Goal: Information Seeking & Learning: Learn about a topic

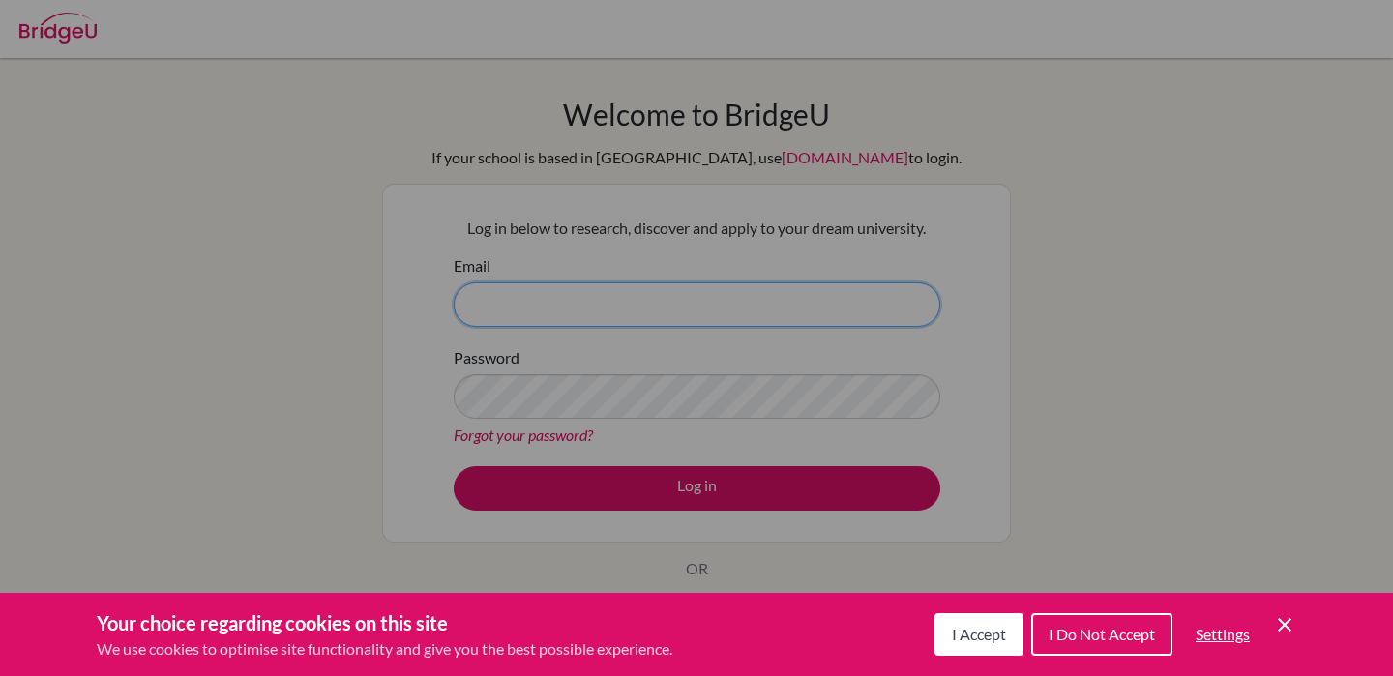
type input "aopare@ais.edu.gh"
click at [969, 640] on span "I Accept" at bounding box center [979, 634] width 54 height 18
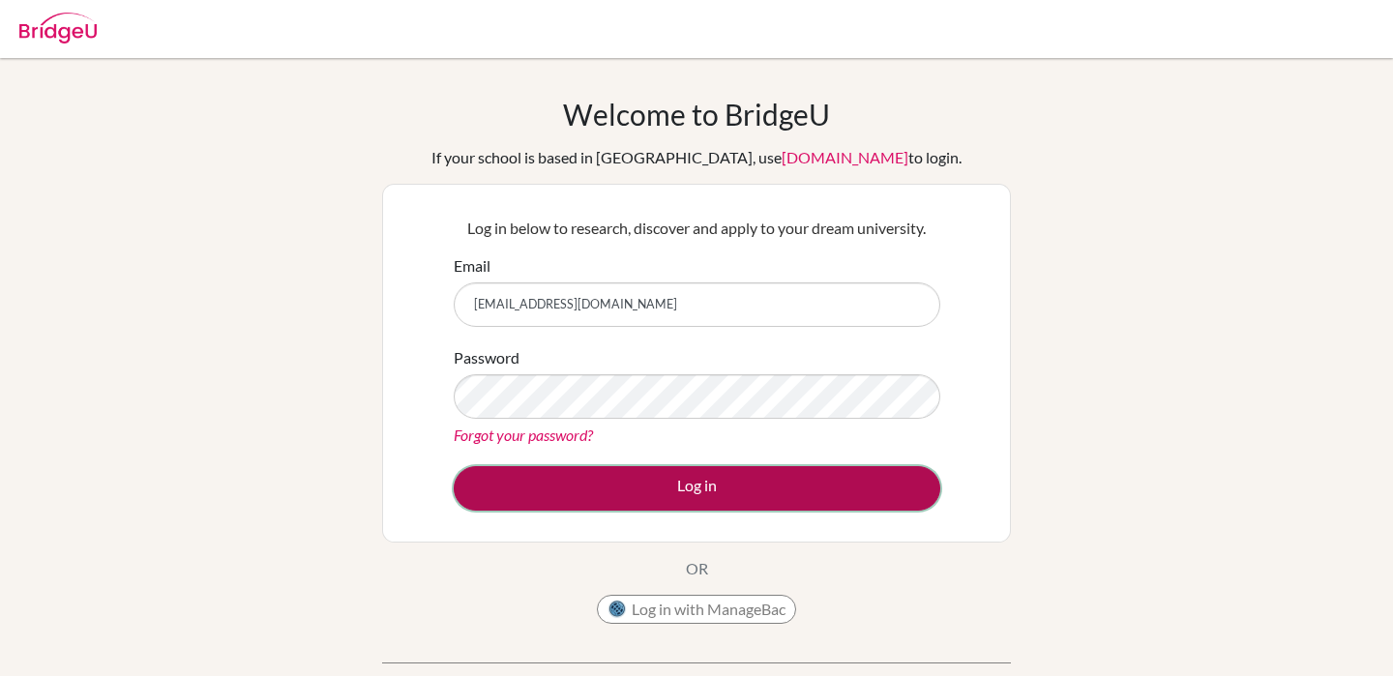
click at [745, 488] on button "Log in" at bounding box center [697, 488] width 486 height 44
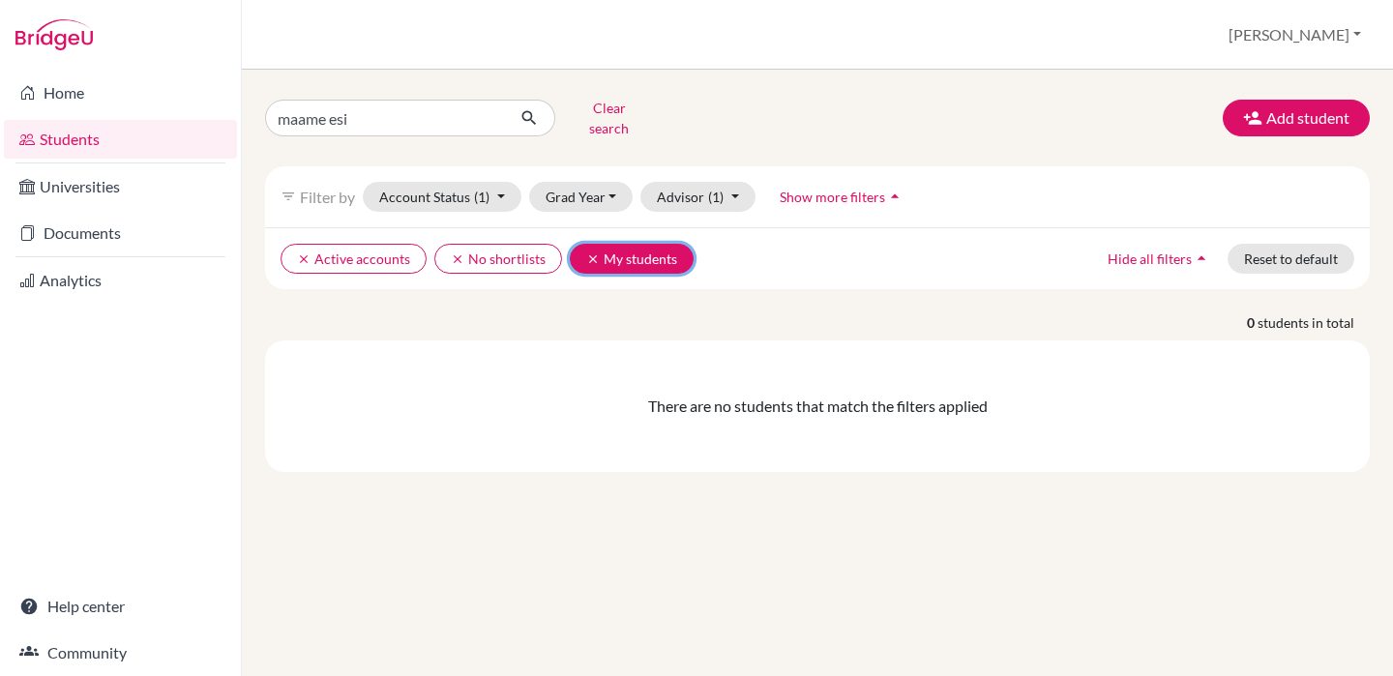
click at [638, 244] on button "clear My students" at bounding box center [632, 259] width 124 height 30
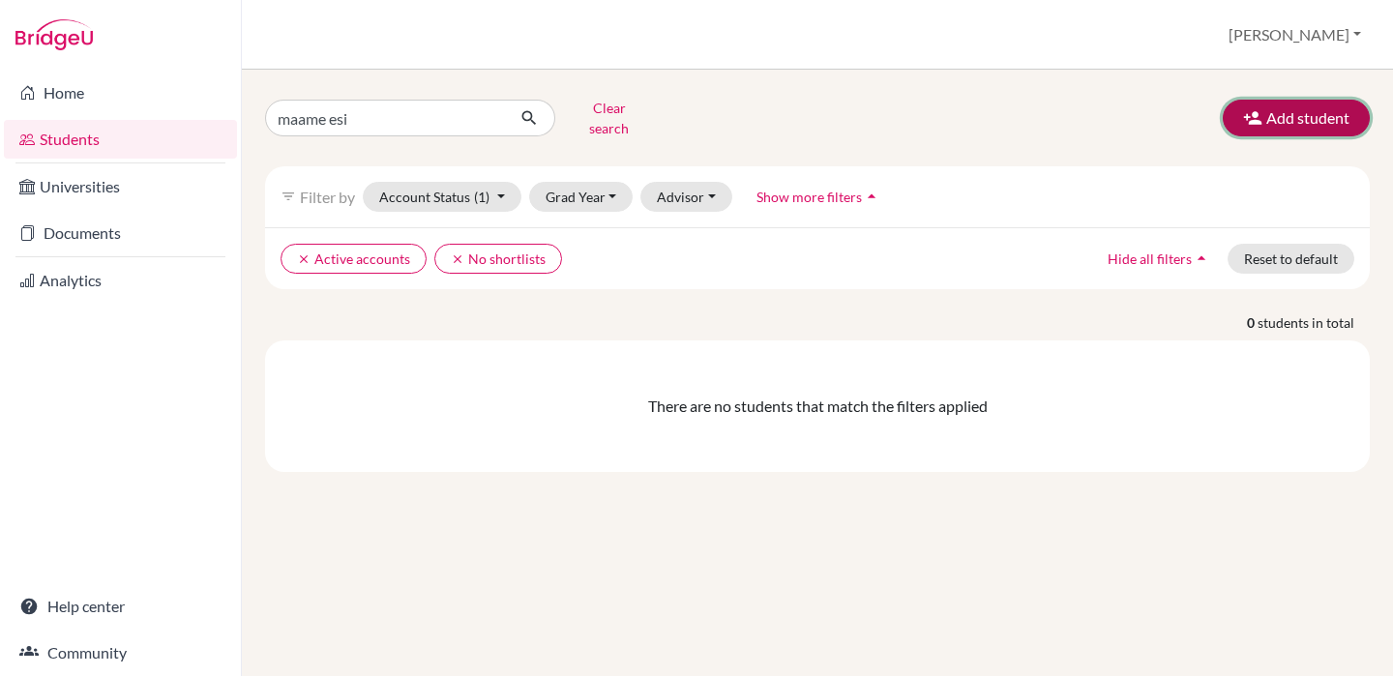
click at [1282, 120] on button "Add student" at bounding box center [1295, 118] width 147 height 37
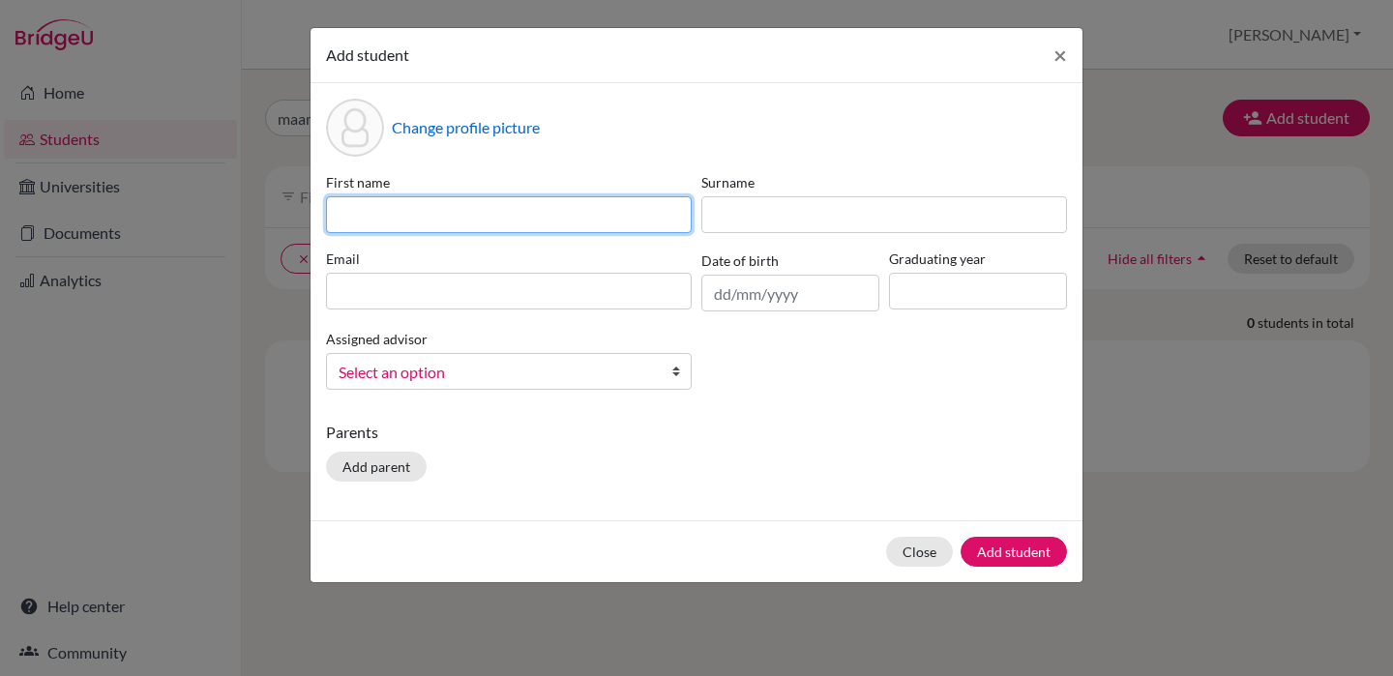
click at [541, 214] on input at bounding box center [509, 214] width 366 height 37
type input "e"
type input "R"
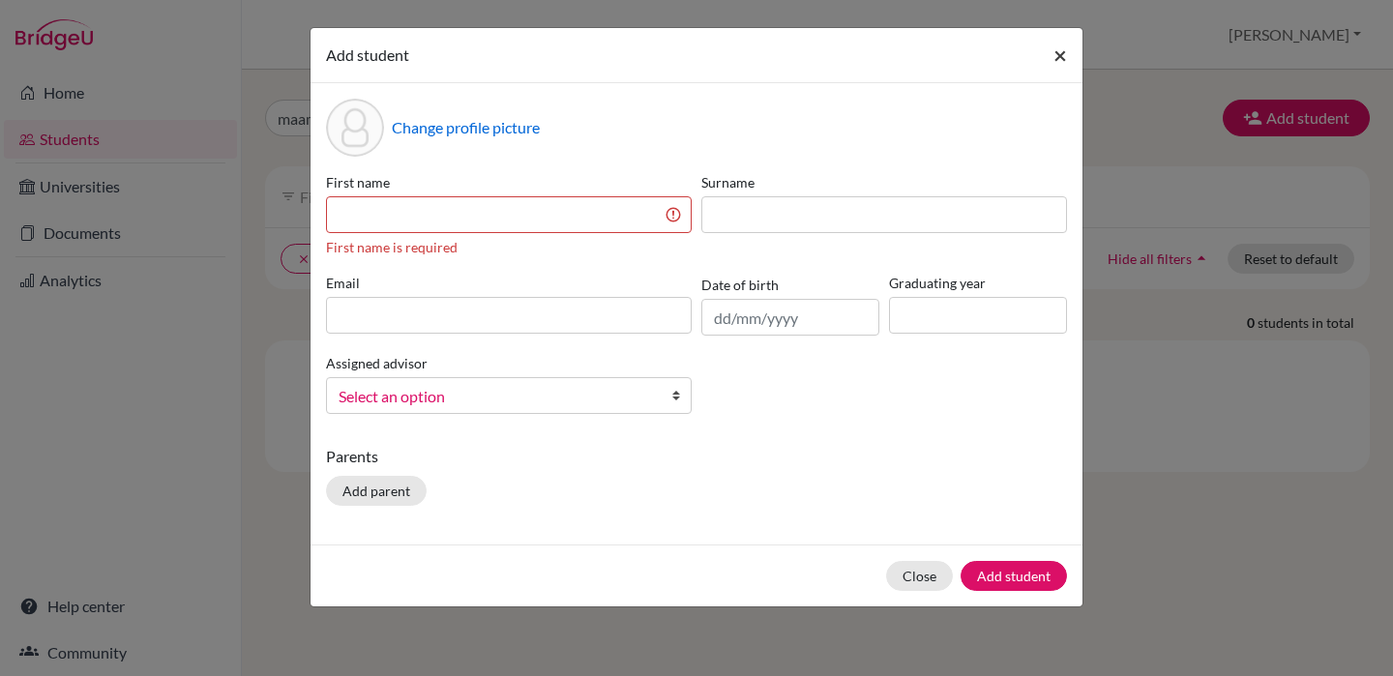
click at [1054, 56] on span "×" at bounding box center [1060, 55] width 14 height 28
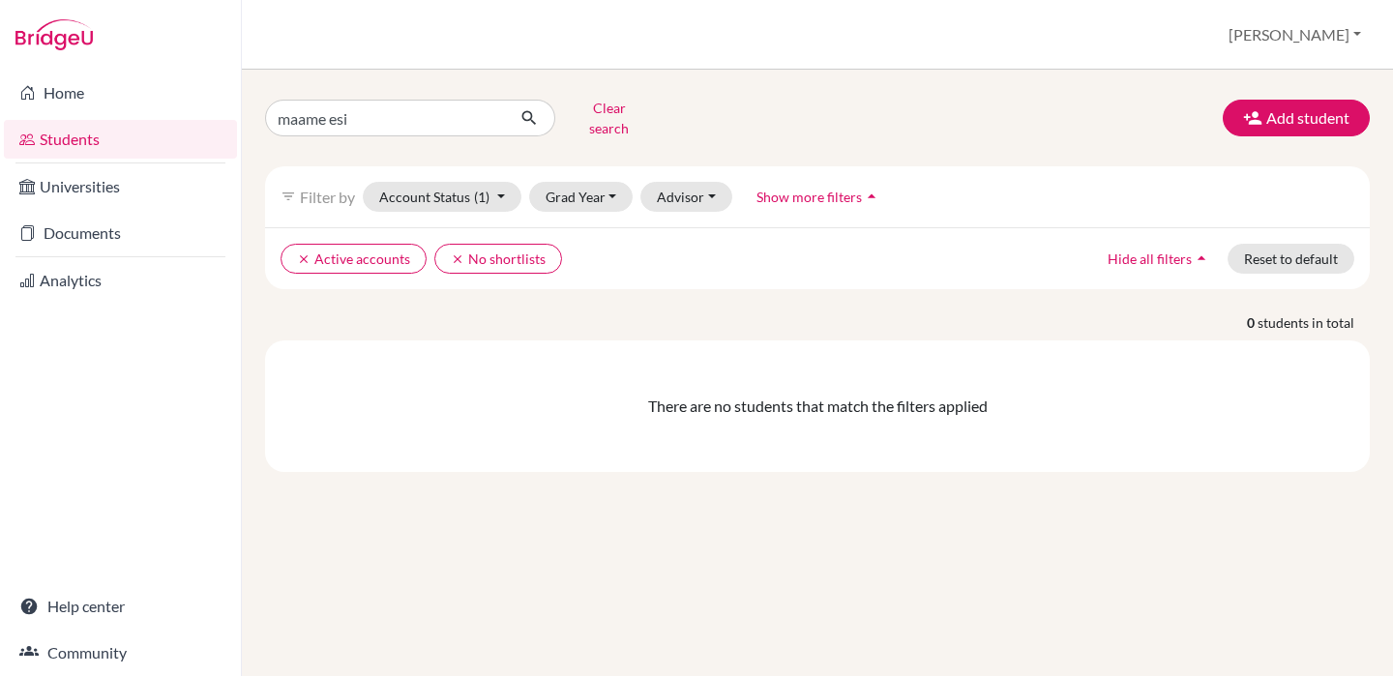
click at [908, 44] on div "Students overview Abigail Profile School Settings Log out" at bounding box center [817, 35] width 1151 height 70
click at [156, 189] on link "Universities" at bounding box center [120, 186] width 233 height 39
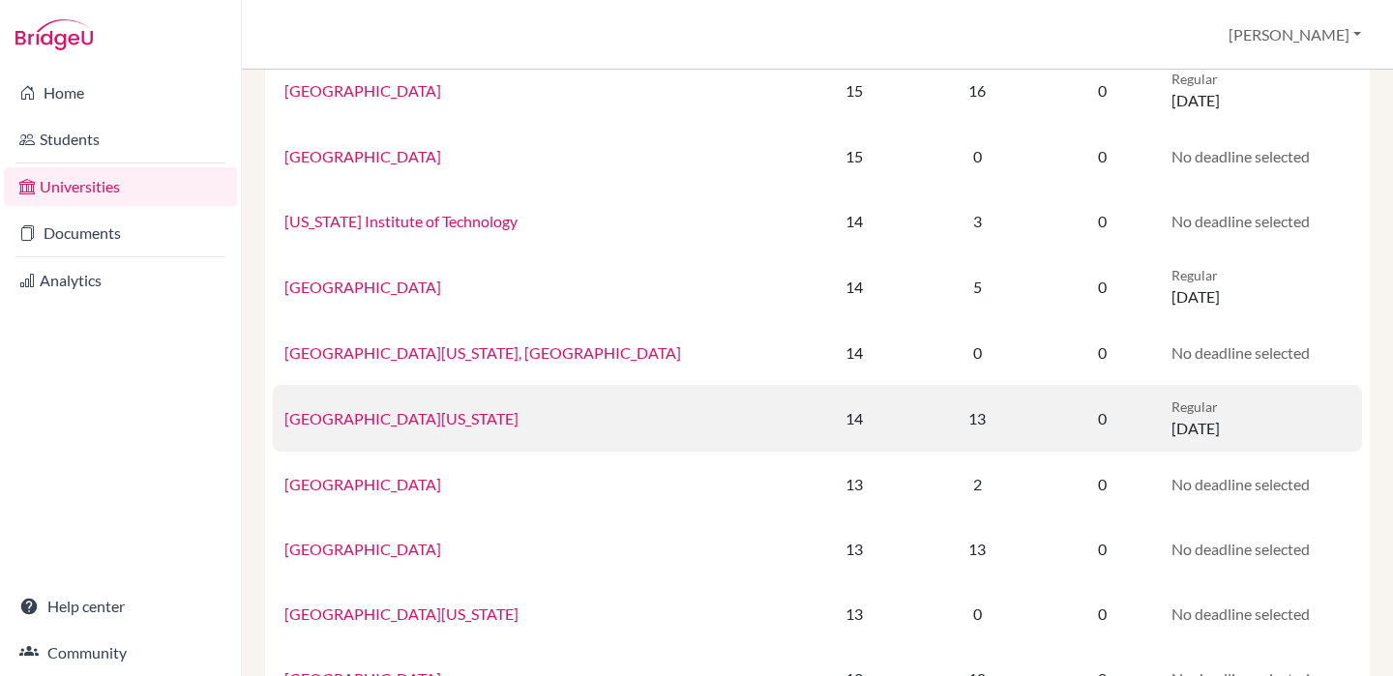
scroll to position [1294, 0]
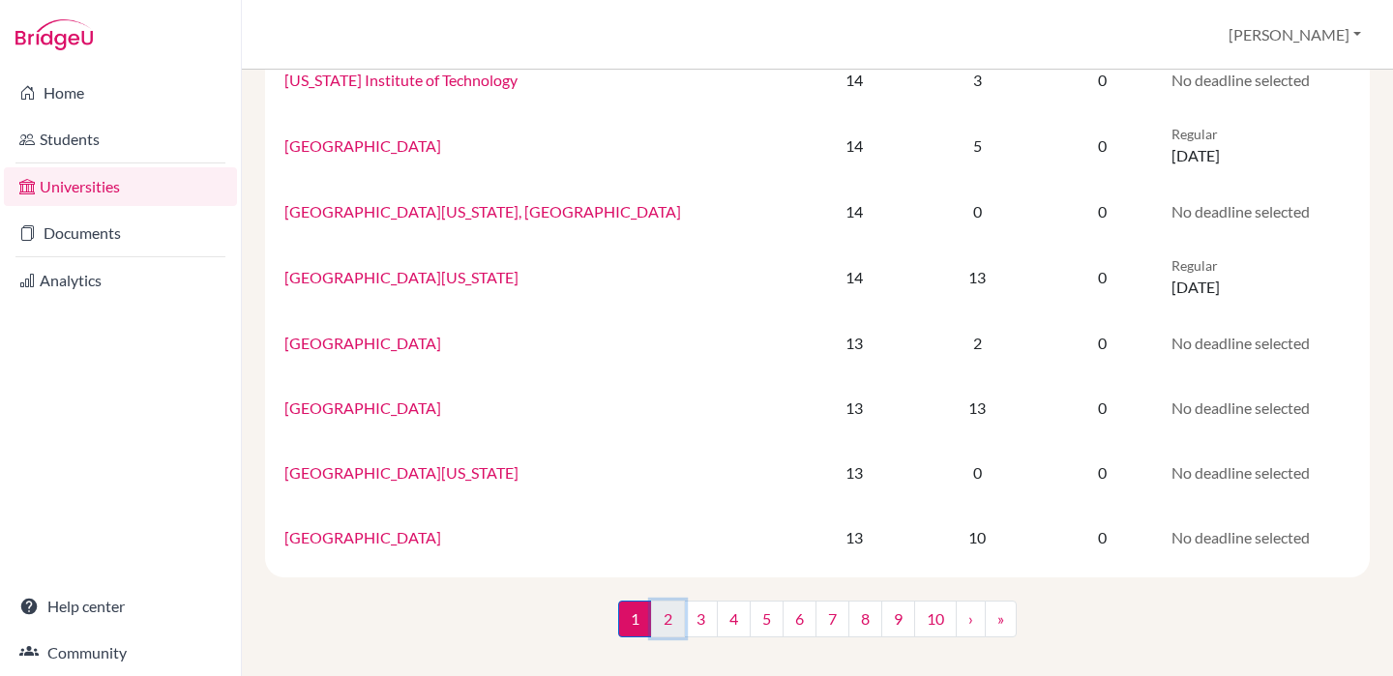
click at [671, 623] on link "2" at bounding box center [668, 619] width 34 height 37
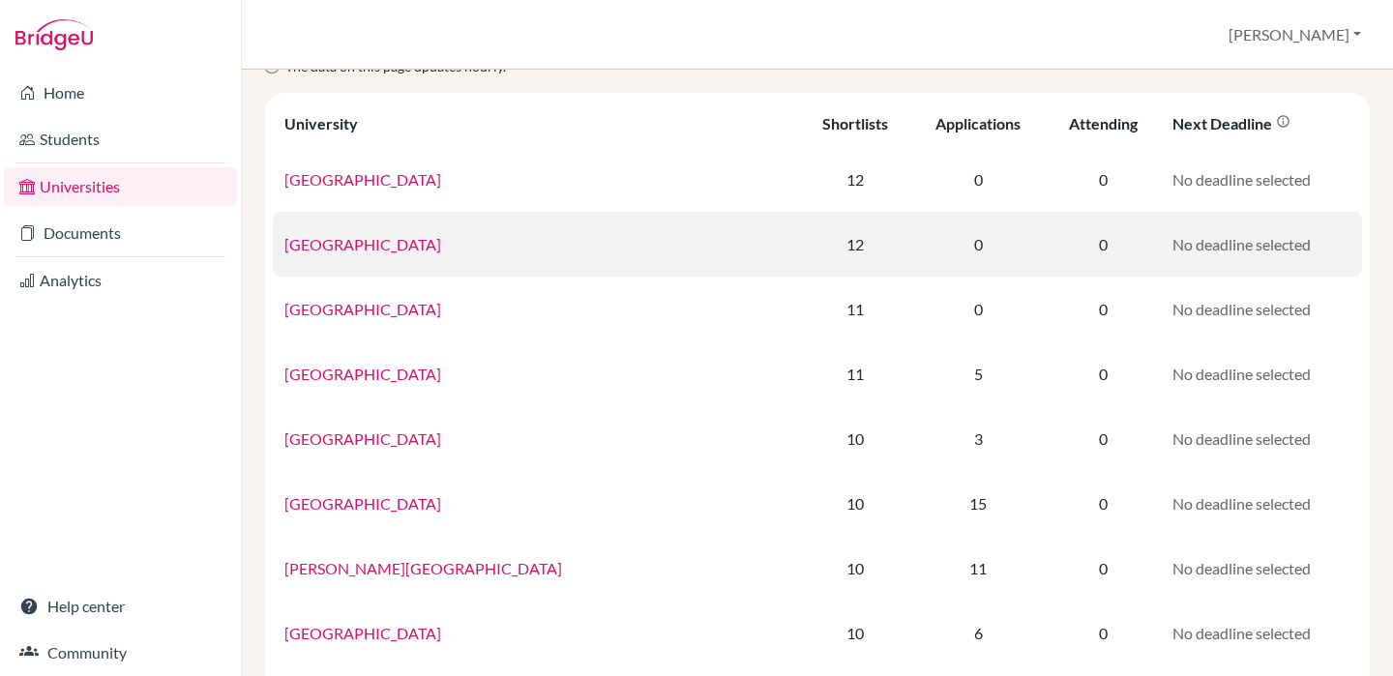
scroll to position [98, 0]
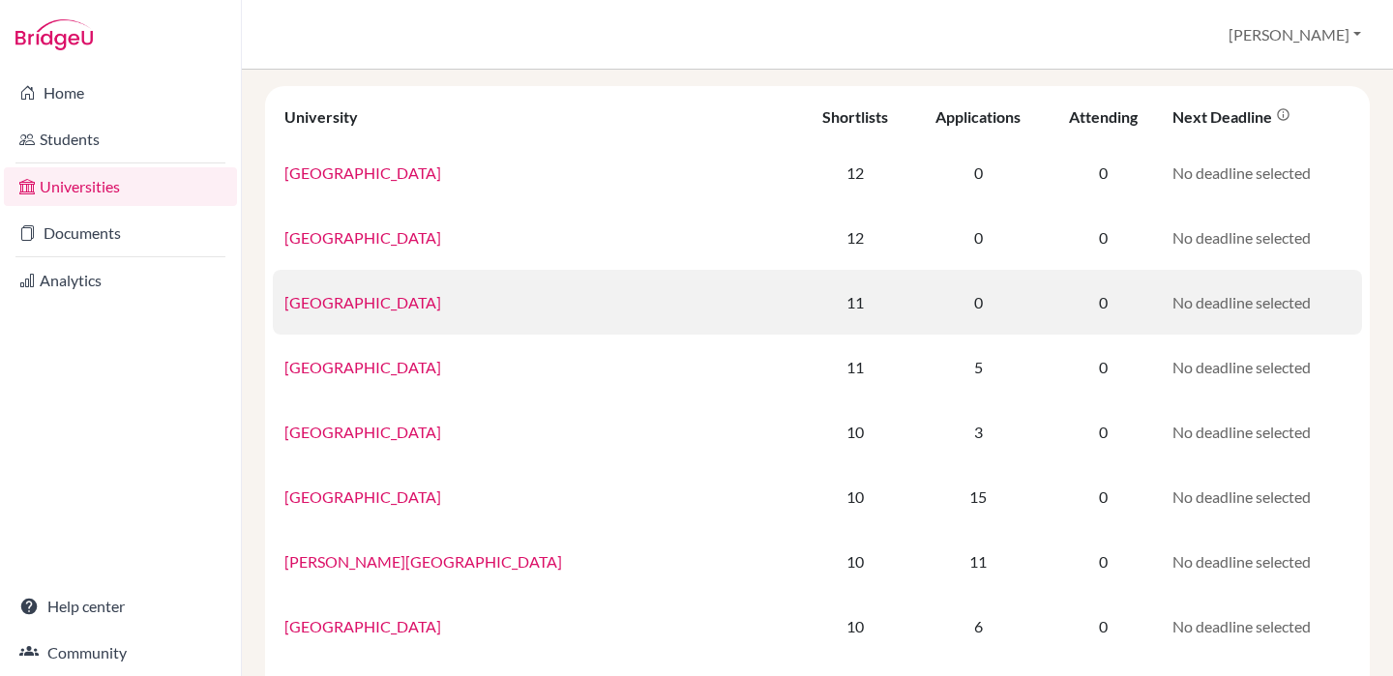
click at [383, 294] on link "[GEOGRAPHIC_DATA]" at bounding box center [362, 302] width 157 height 18
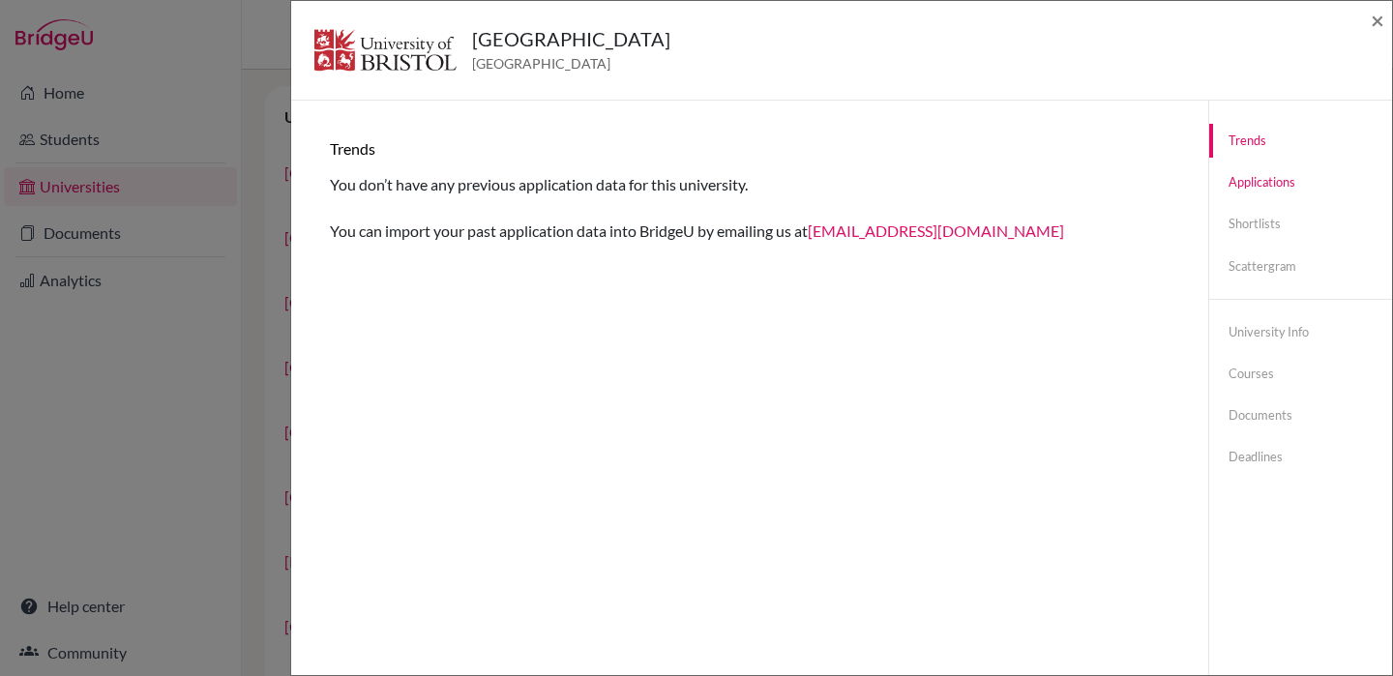
click at [1270, 185] on link "Applications" at bounding box center [1300, 182] width 183 height 34
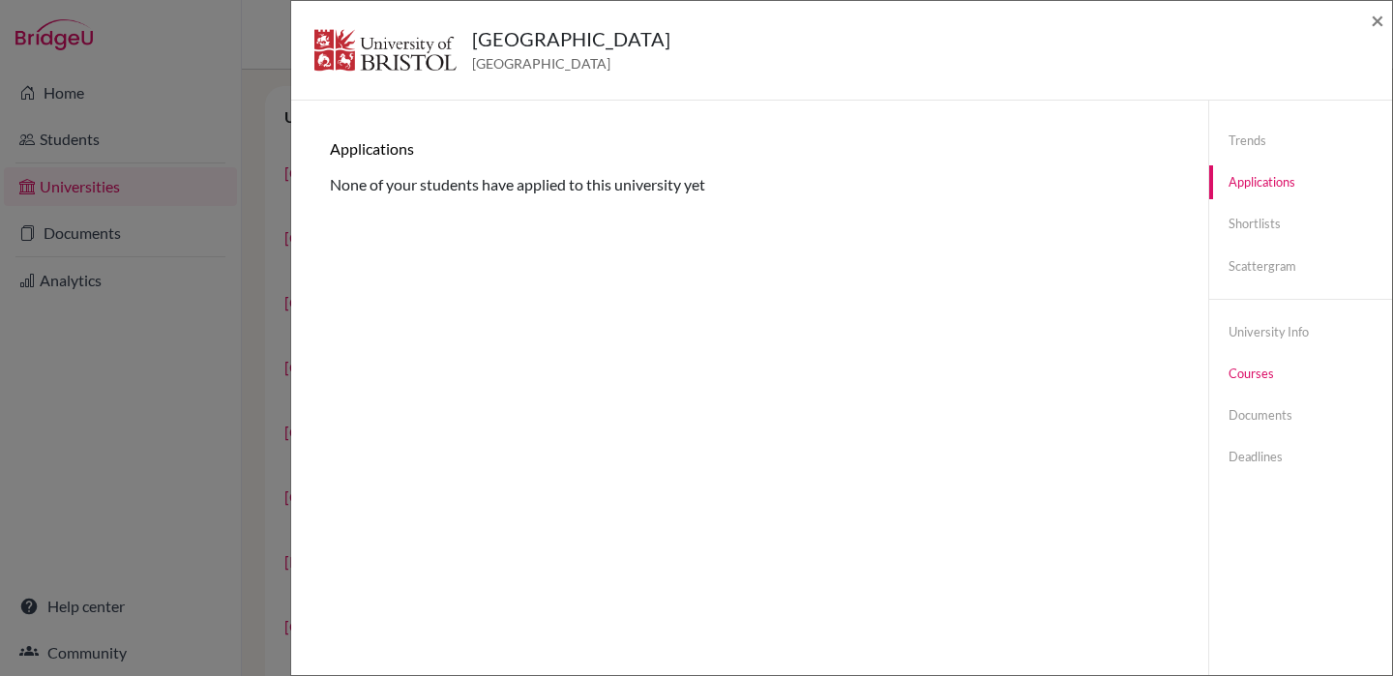
click at [1240, 367] on link "Courses" at bounding box center [1300, 374] width 183 height 34
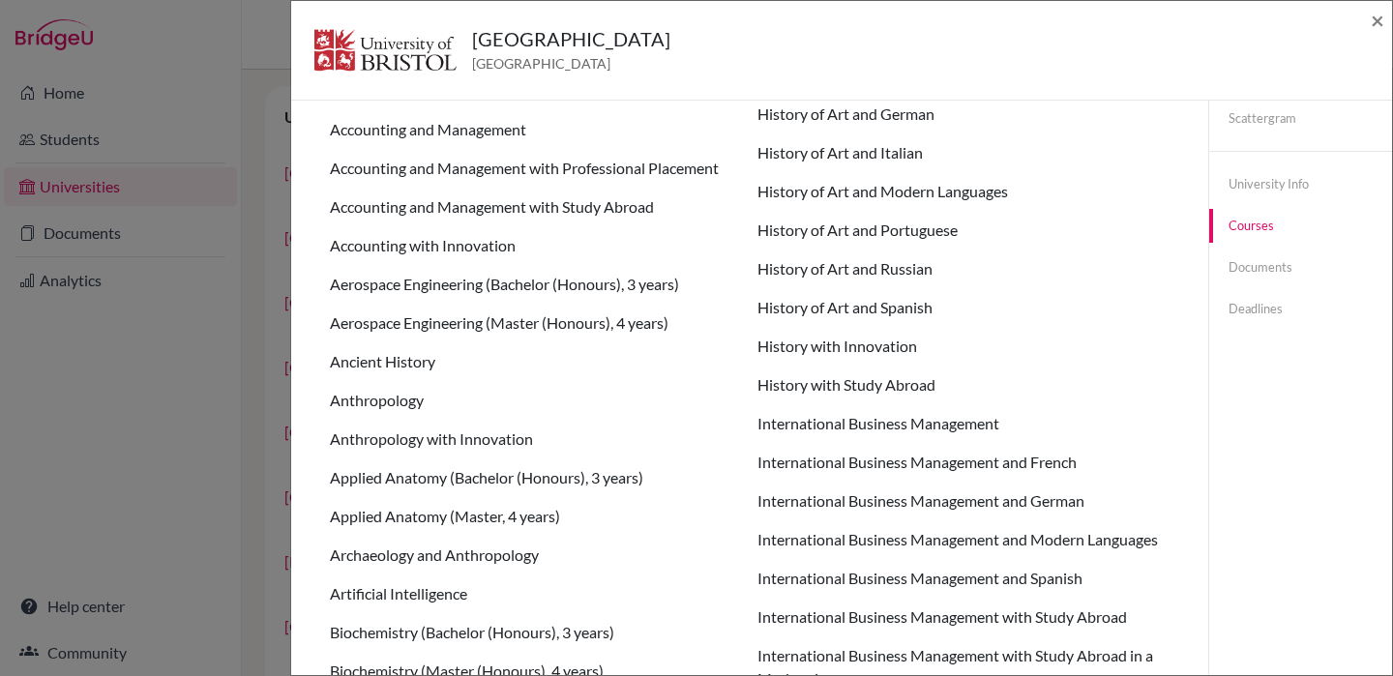
scroll to position [0, 0]
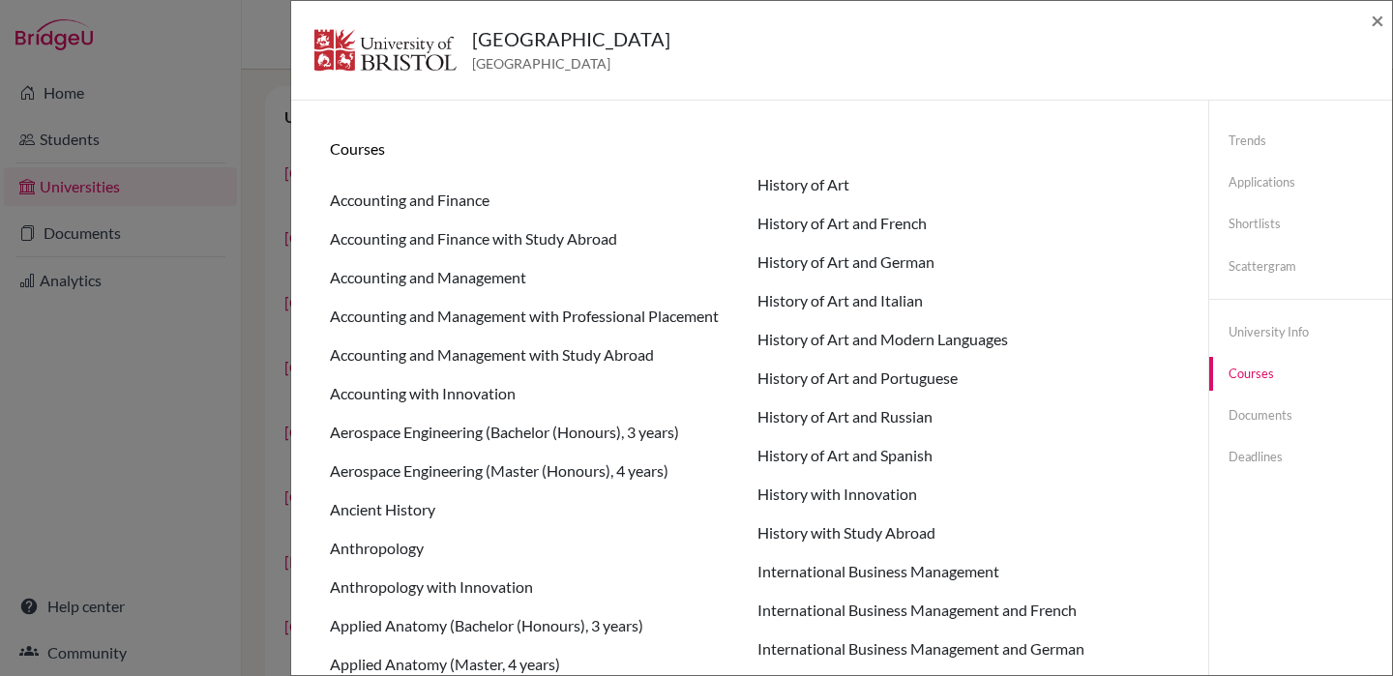
click at [1377, 22] on span "×" at bounding box center [1377, 20] width 14 height 28
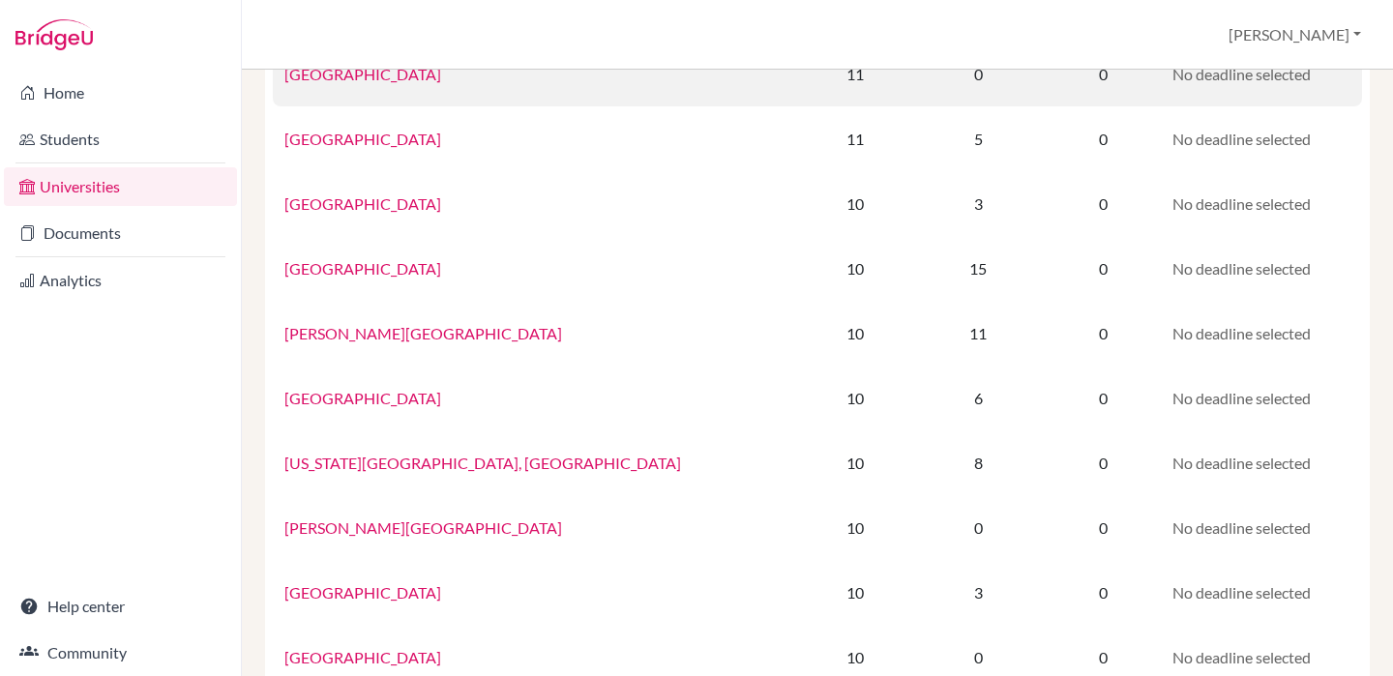
scroll to position [328, 0]
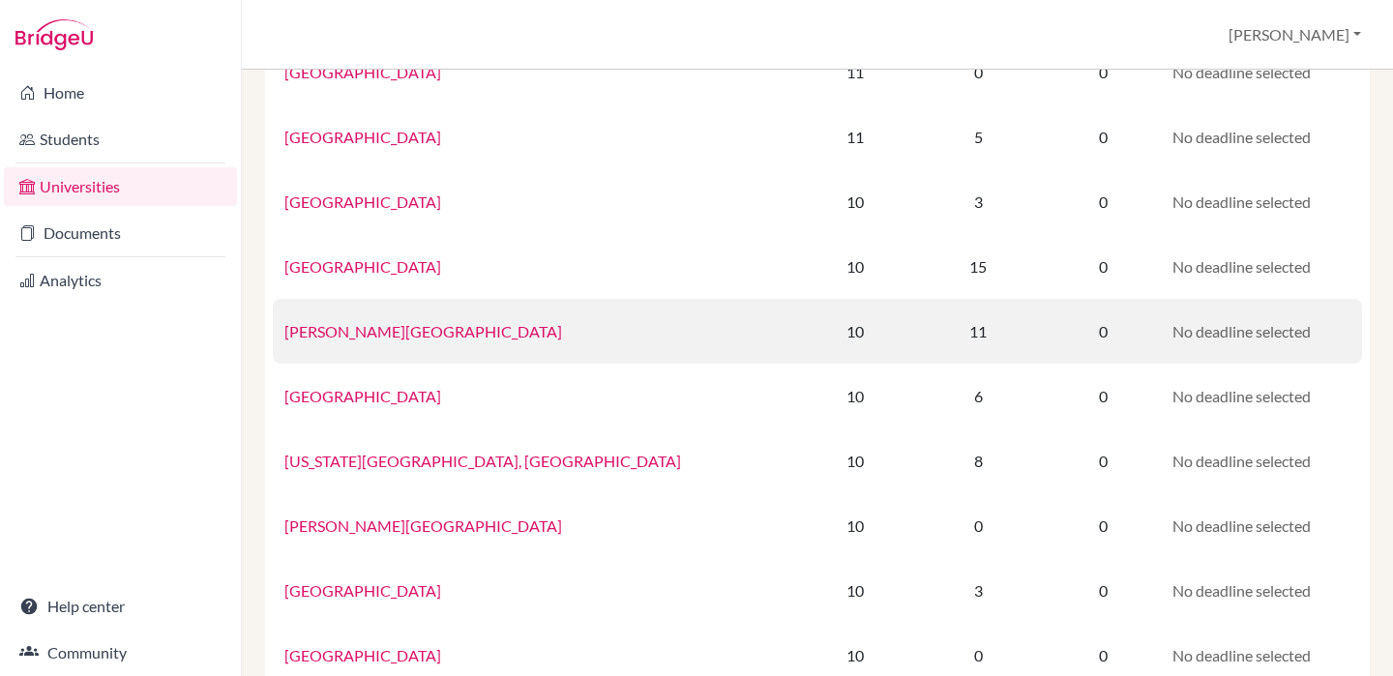
click at [371, 331] on link "Howard University" at bounding box center [423, 331] width 278 height 18
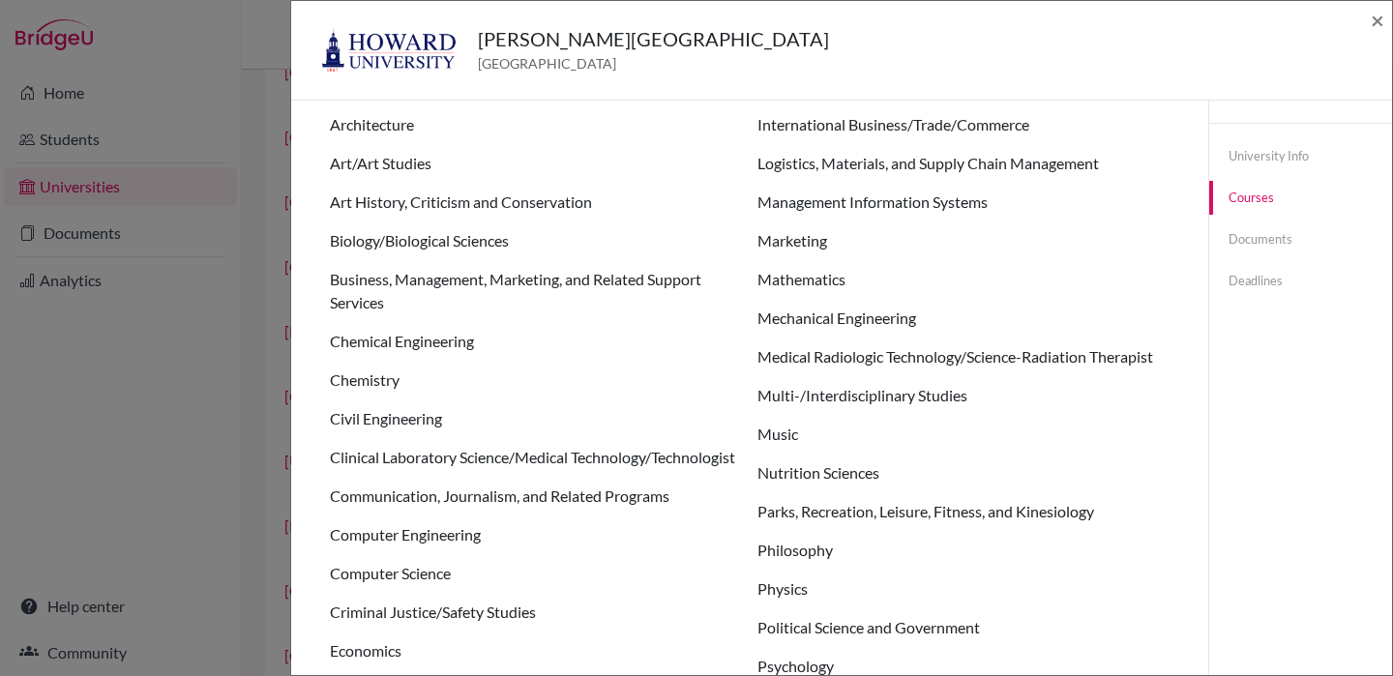
scroll to position [182, 0]
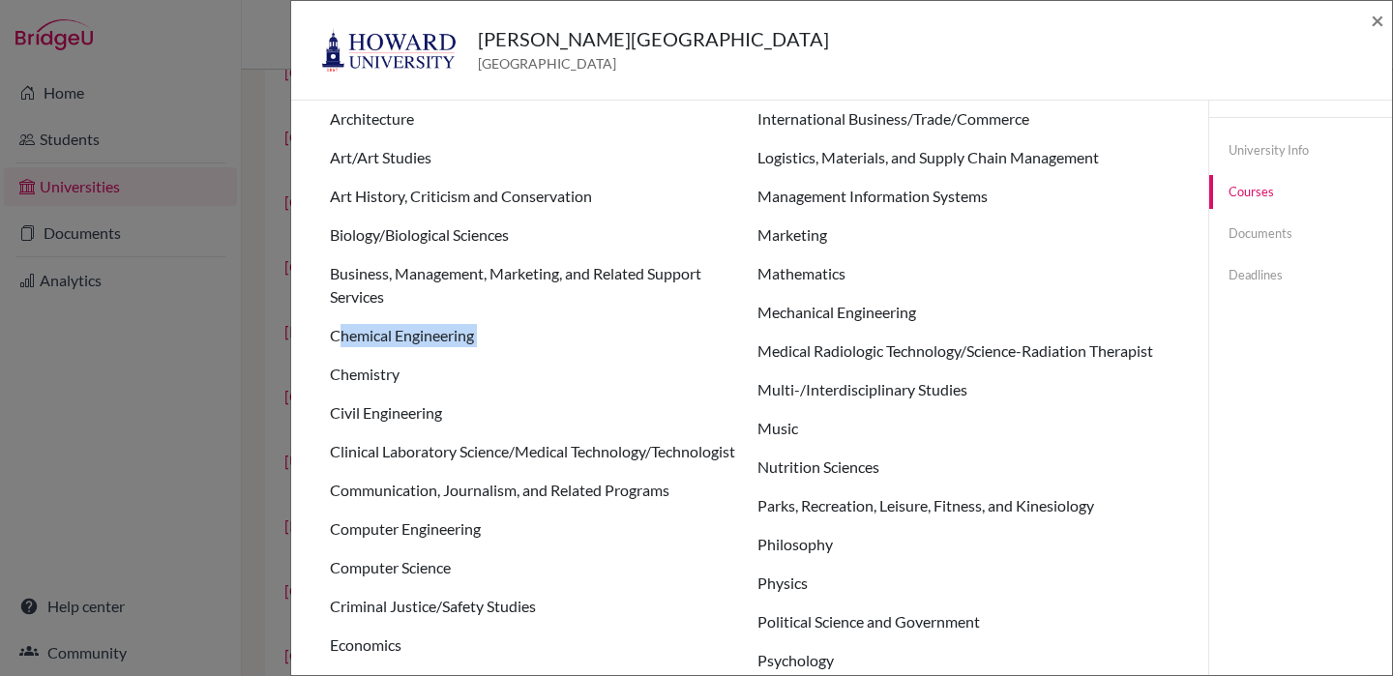
drag, startPoint x: 339, startPoint y: 337, endPoint x: 585, endPoint y: 343, distance: 245.7
click at [598, 354] on ul "Accounting African-American/Black Studies African Studies Architecture Art/Art …" at bounding box center [749, 461] width 839 height 940
drag, startPoint x: 494, startPoint y: 271, endPoint x: 494, endPoint y: 309, distance: 38.7
click at [494, 277] on li "Business, Management, Marketing, and Related Support Services" at bounding box center [536, 285] width 412 height 46
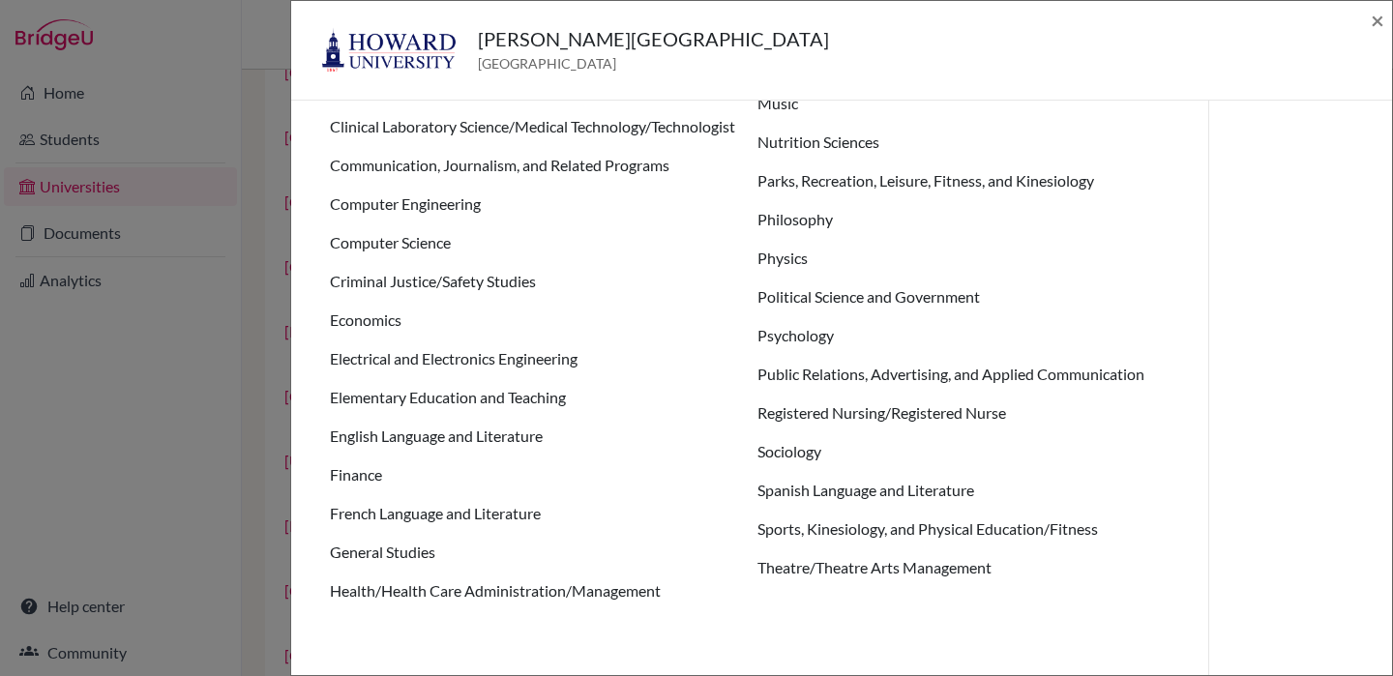
scroll to position [510, 0]
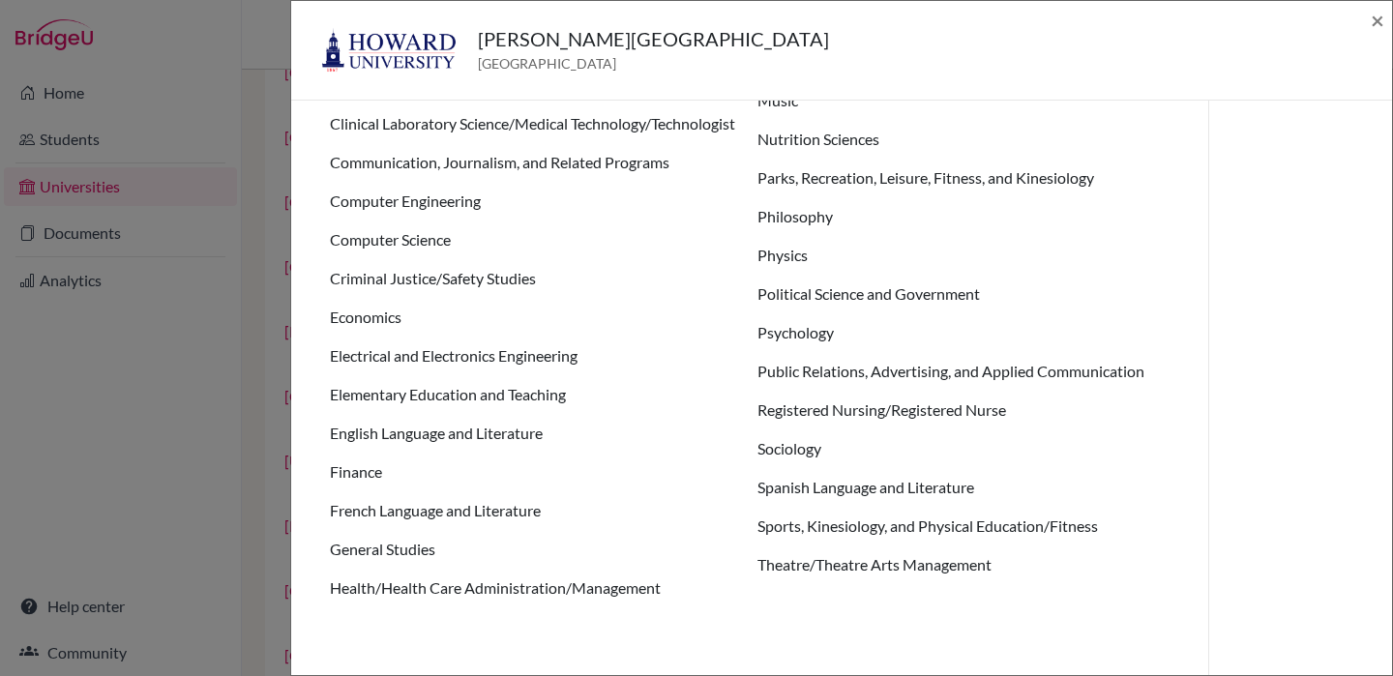
click at [812, 317] on ul "Accounting African-American/Black Studies African Studies Architecture Art/Art …" at bounding box center [749, 133] width 839 height 940
click at [1374, 14] on span "×" at bounding box center [1377, 20] width 14 height 28
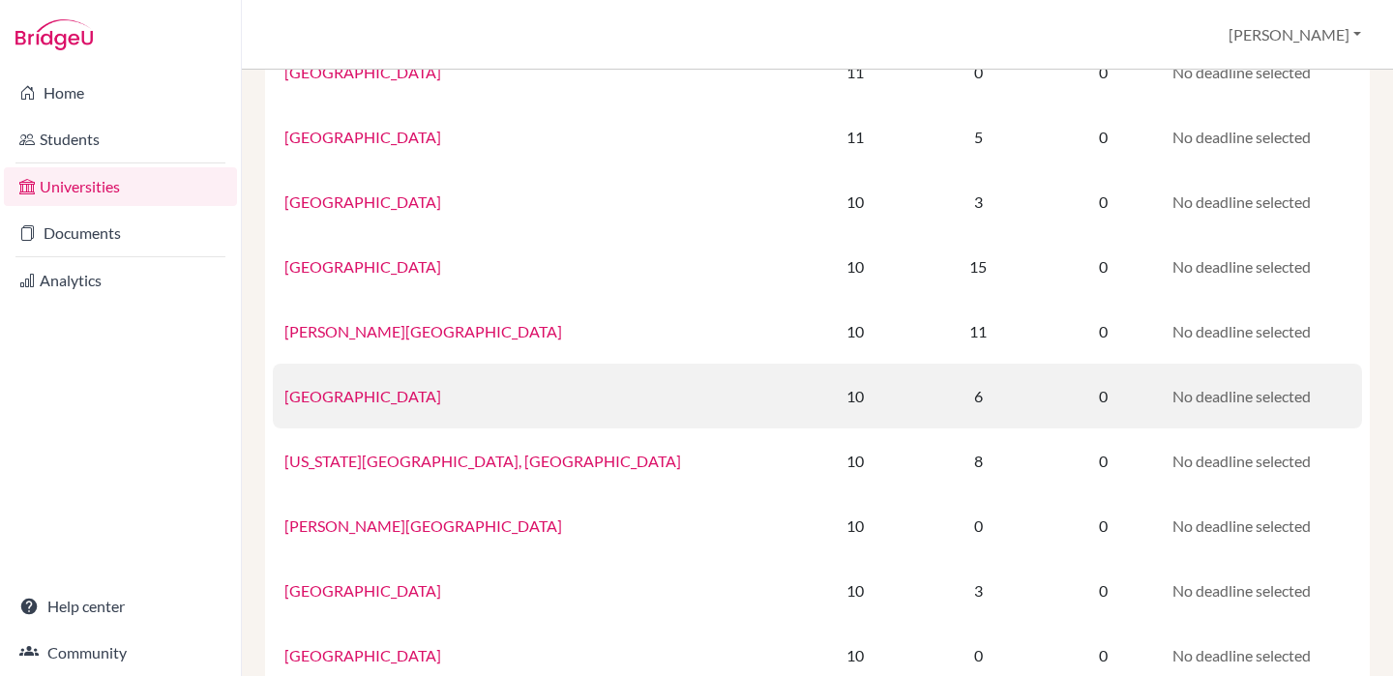
click at [354, 417] on td "Northwestern University" at bounding box center [536, 396] width 526 height 65
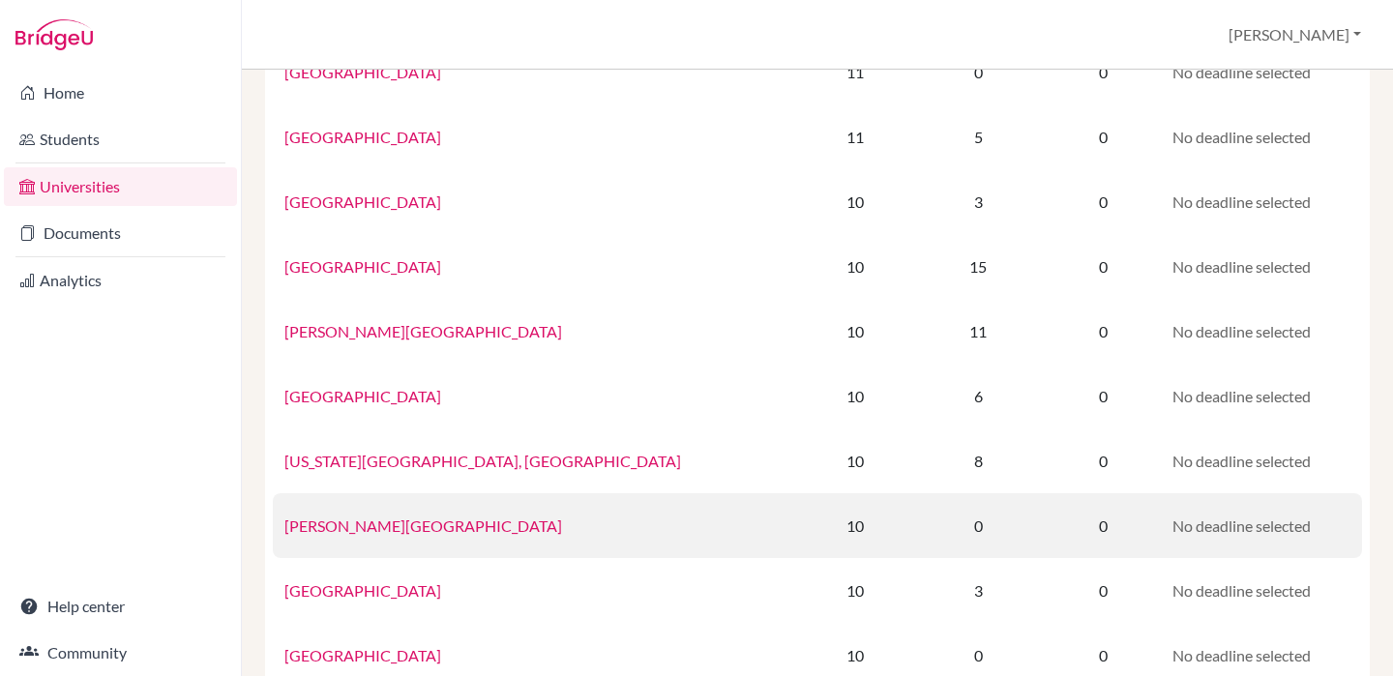
click at [365, 526] on link "Simon Fraser University" at bounding box center [423, 525] width 278 height 18
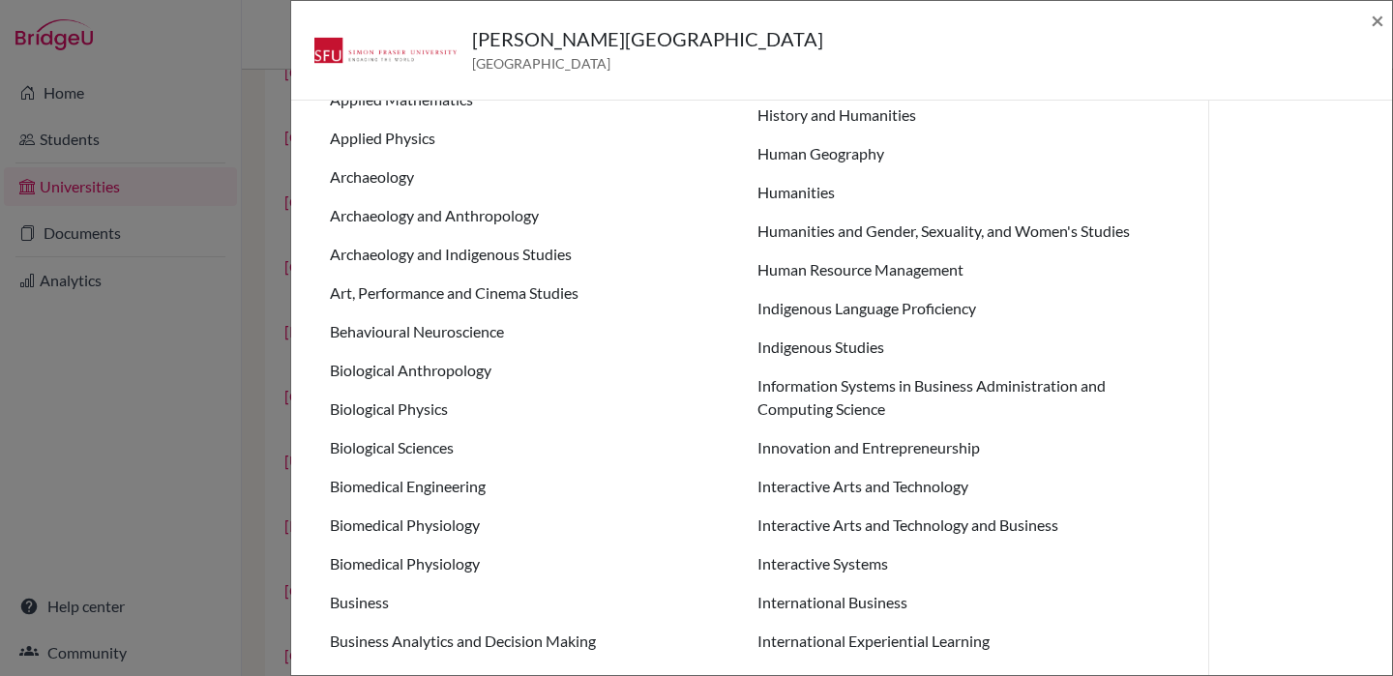
scroll to position [284, 0]
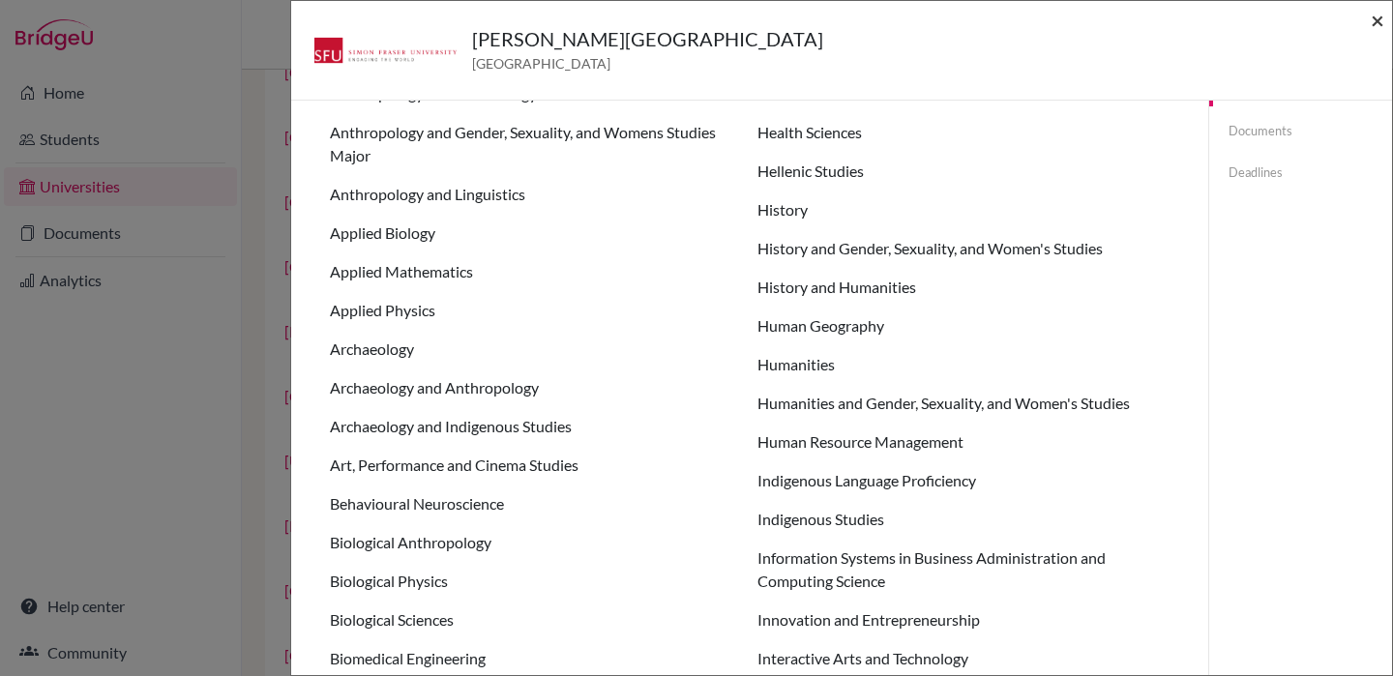
click at [1373, 28] on span "×" at bounding box center [1377, 20] width 14 height 28
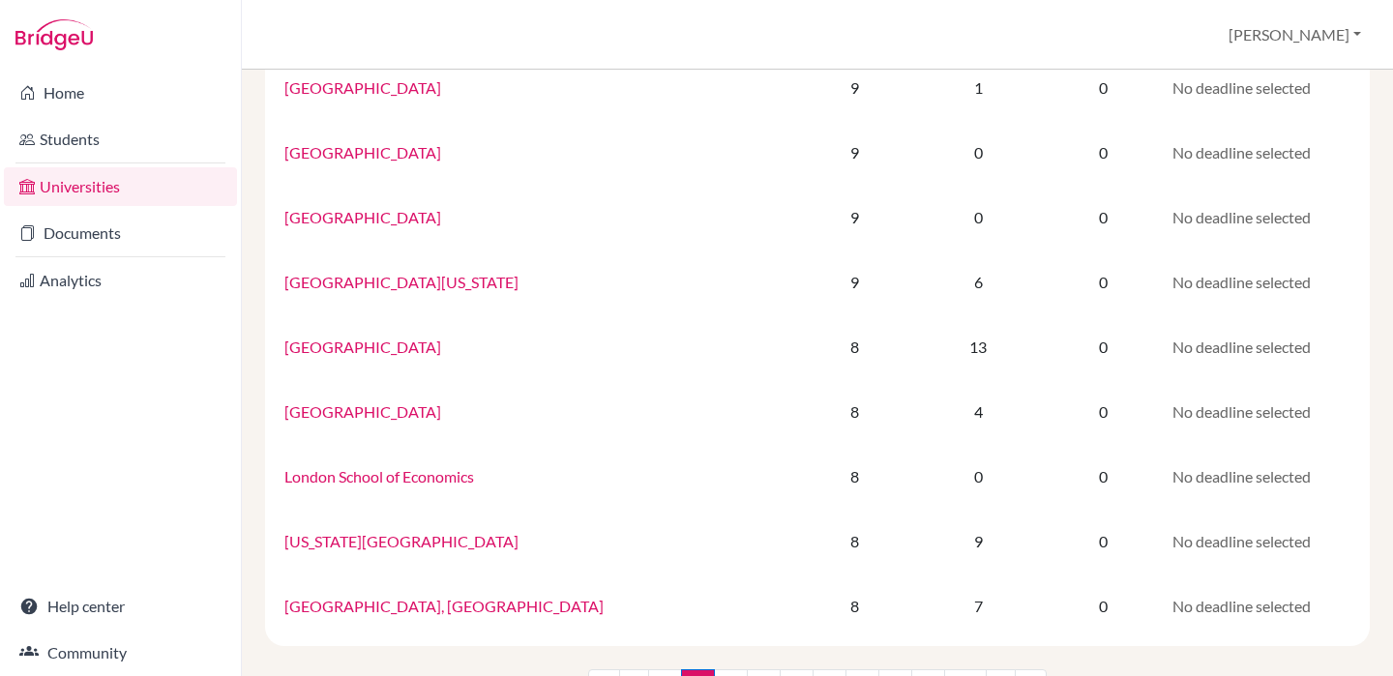
scroll to position [1288, 0]
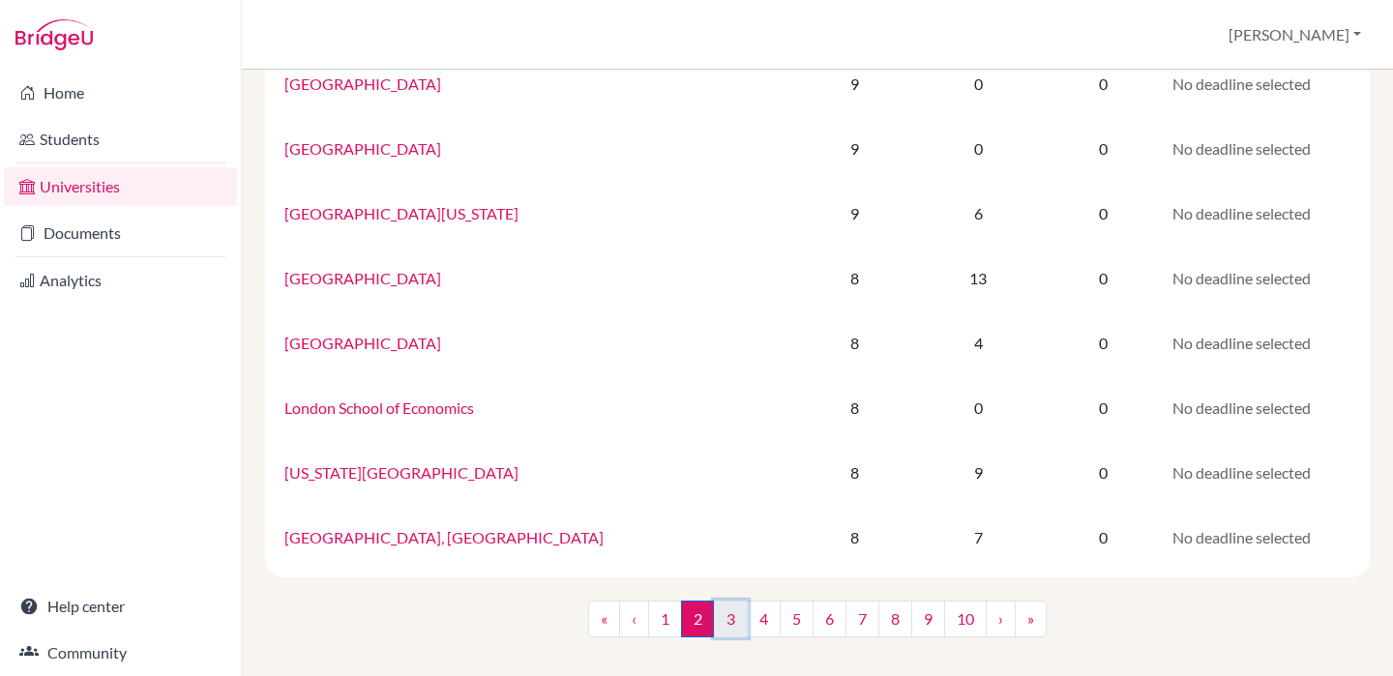
click at [721, 608] on link "3" at bounding box center [731, 619] width 34 height 37
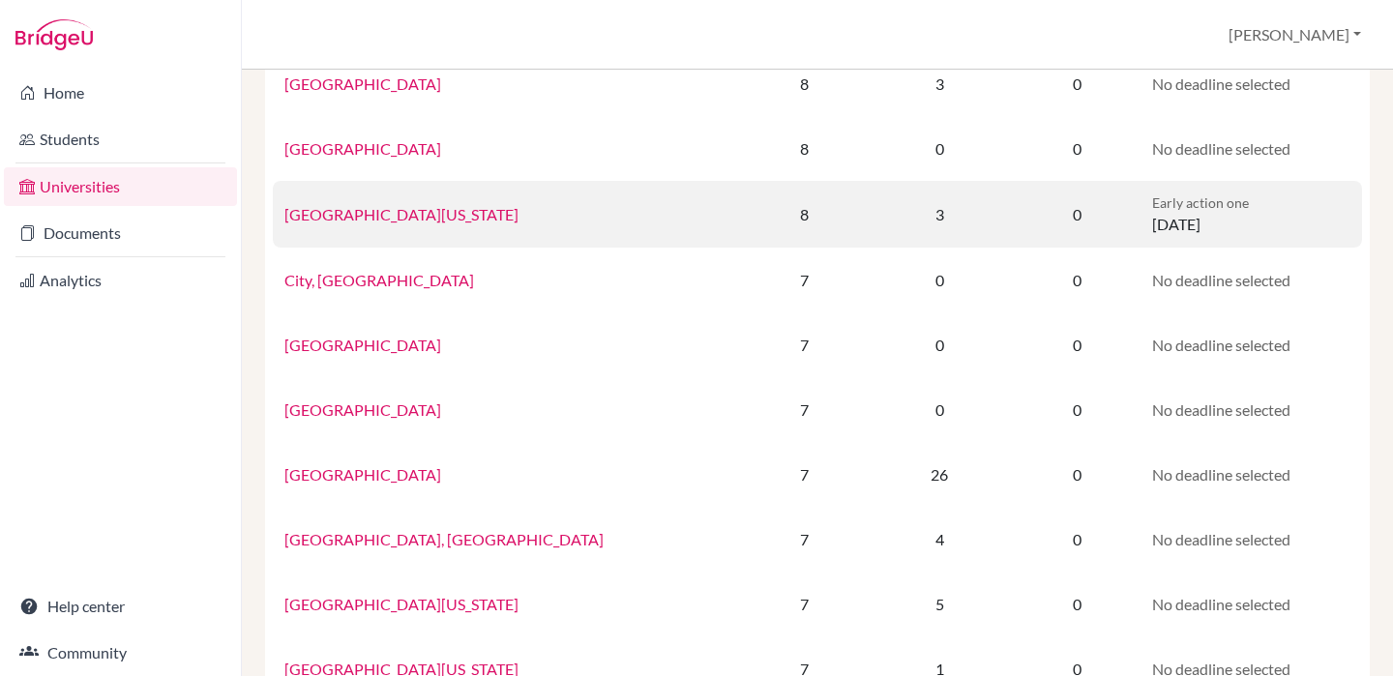
scroll to position [269, 0]
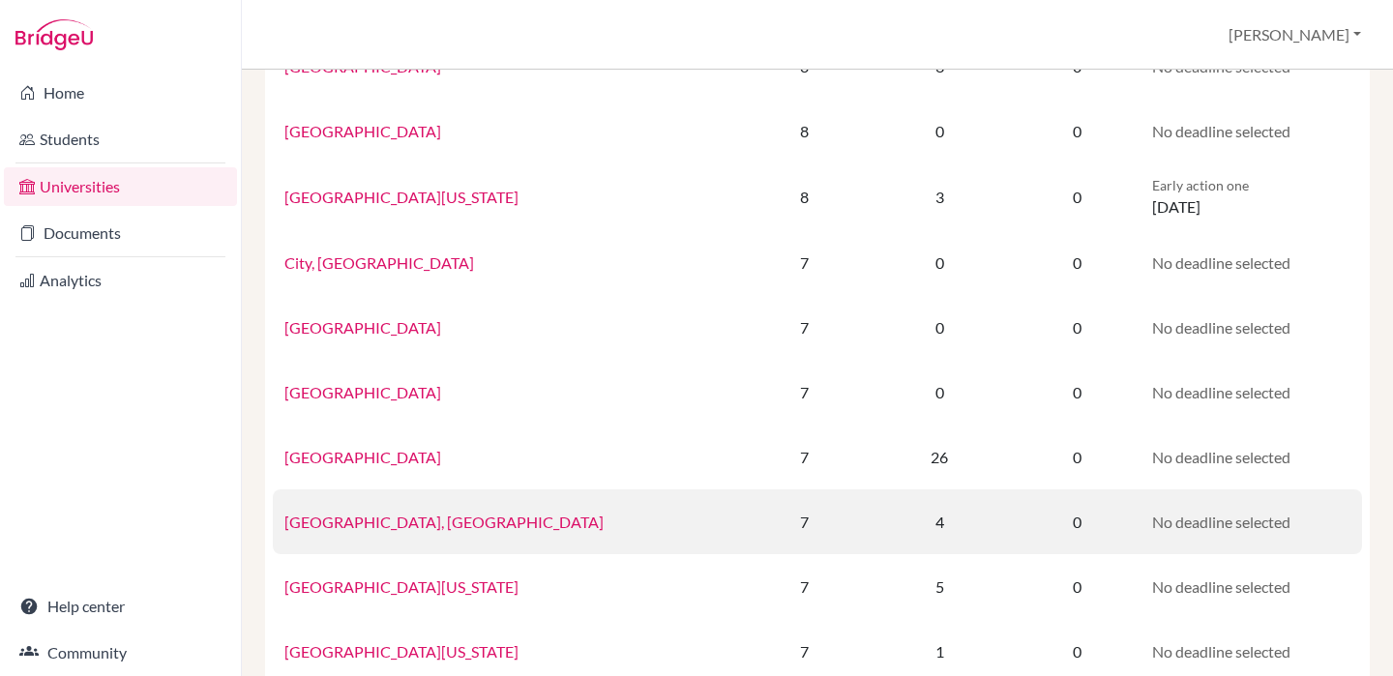
click at [394, 519] on link "Rutgers University, New Brunswick" at bounding box center [443, 522] width 319 height 18
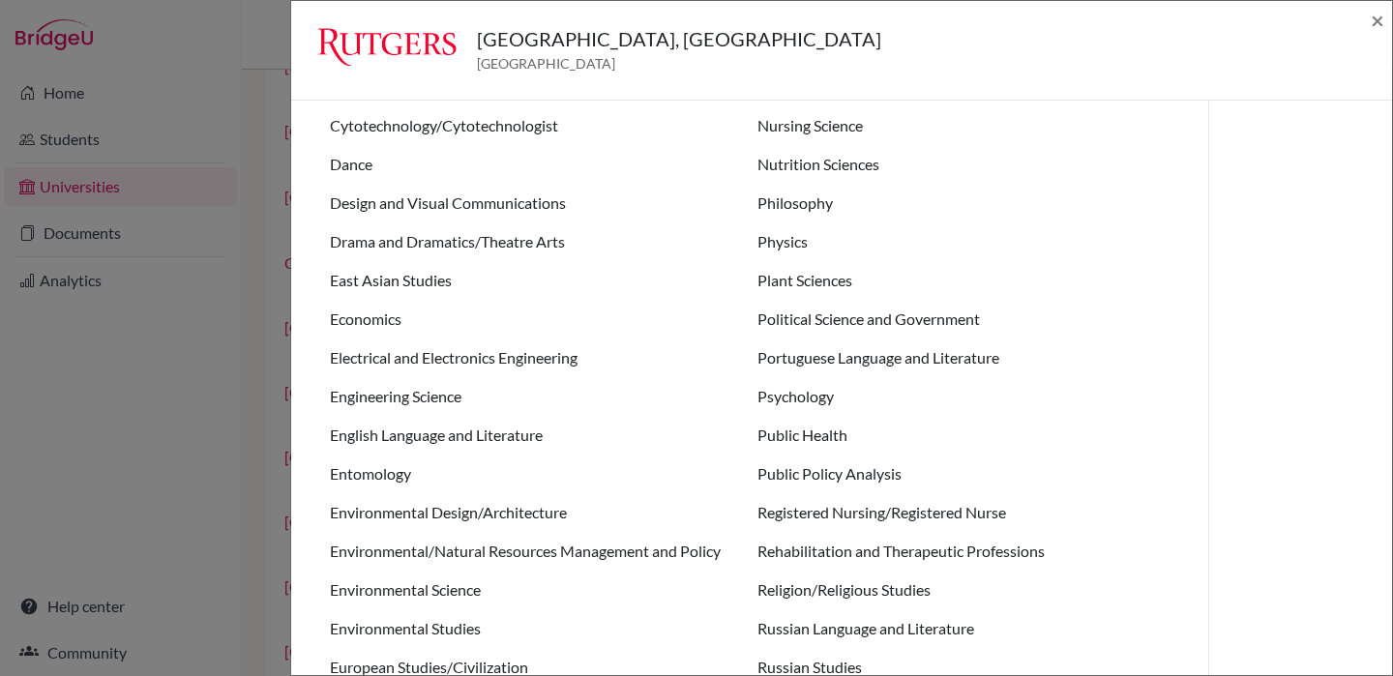
scroll to position [1220, 0]
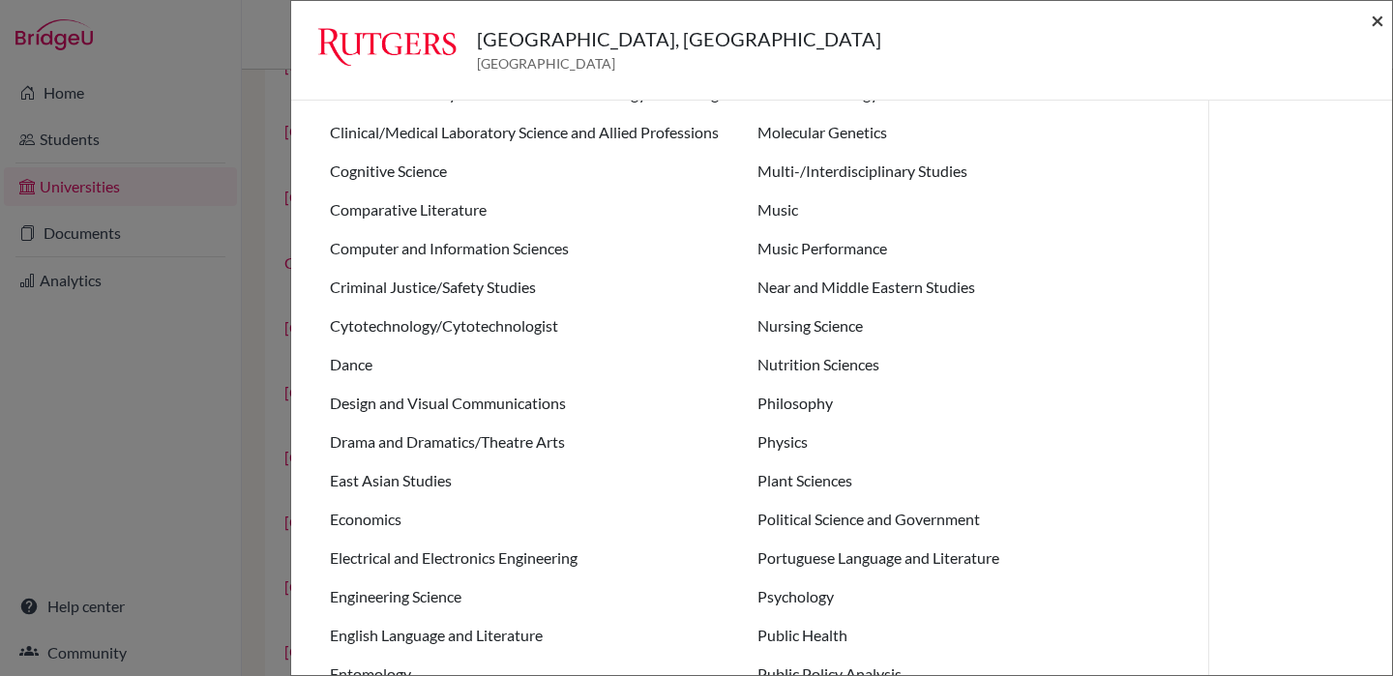
click at [1376, 19] on span "×" at bounding box center [1377, 20] width 14 height 28
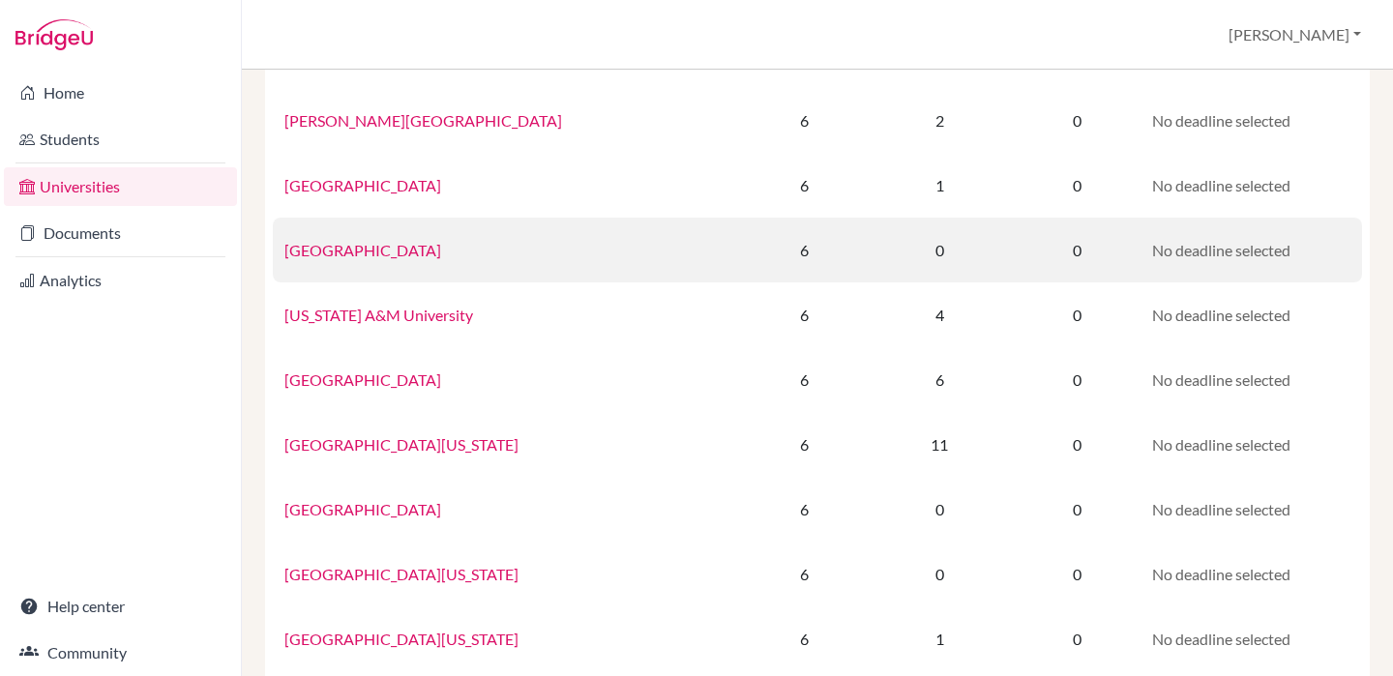
scroll to position [1050, 0]
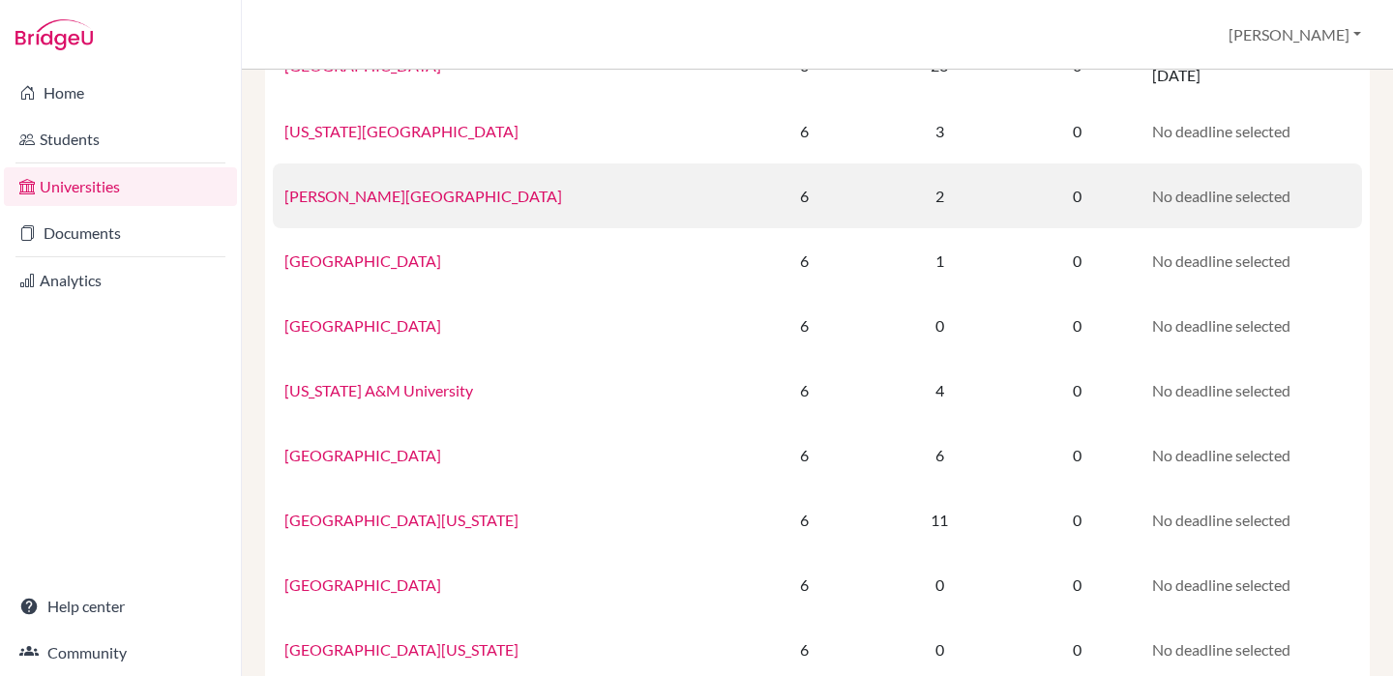
click at [357, 214] on td "Nottingham Trent University" at bounding box center [508, 195] width 470 height 65
click at [397, 208] on td "Nottingham Trent University" at bounding box center [508, 195] width 470 height 65
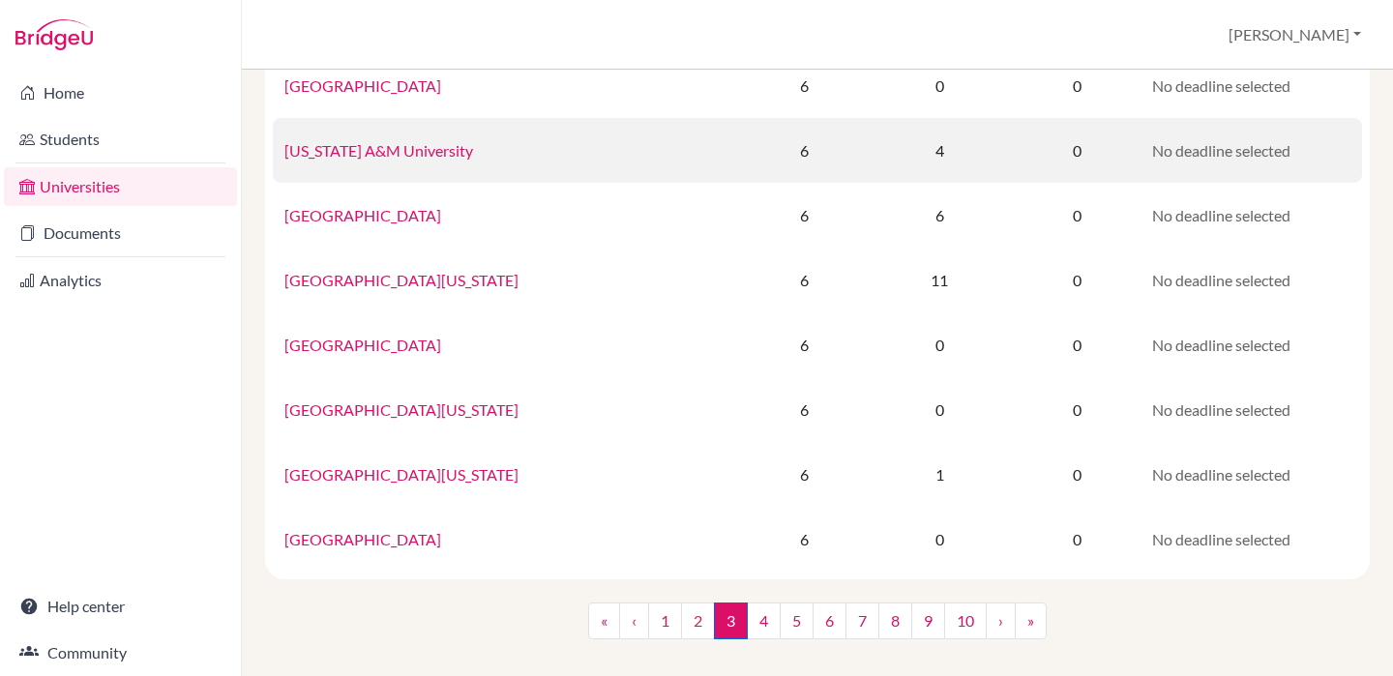
scroll to position [1292, 0]
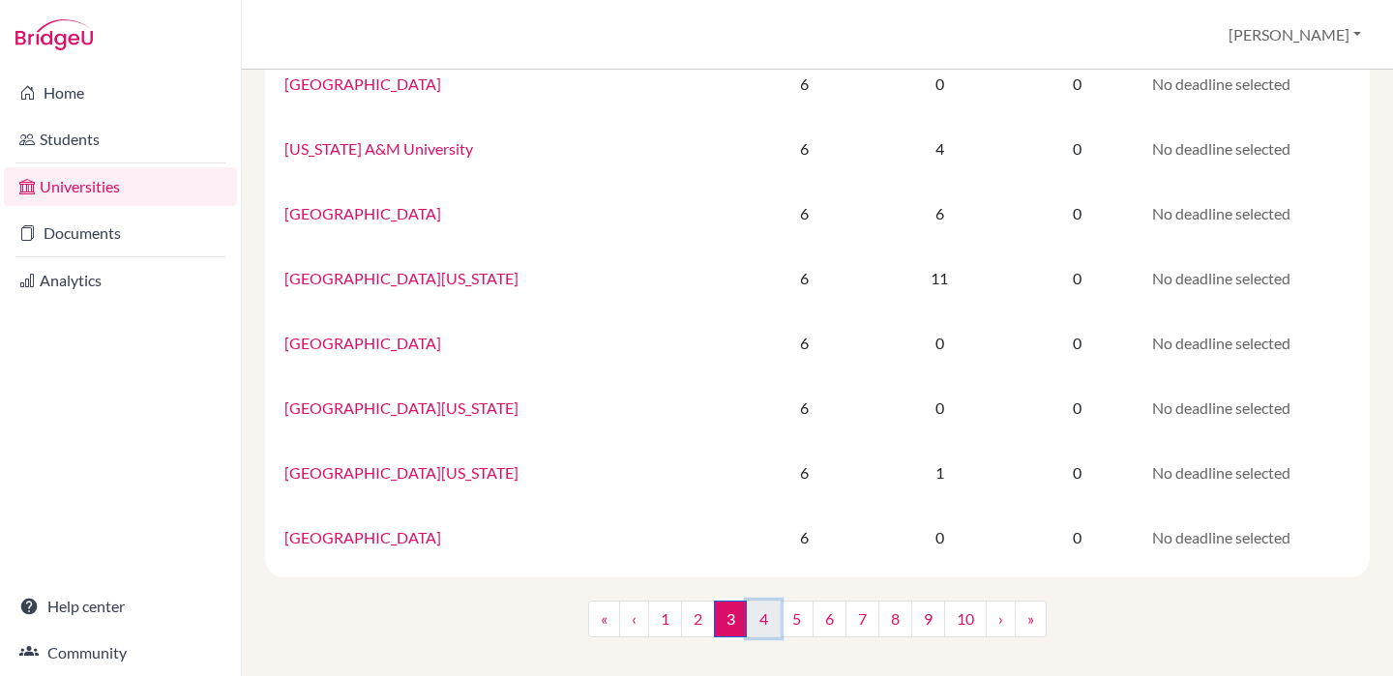
click at [767, 621] on link "4" at bounding box center [764, 619] width 34 height 37
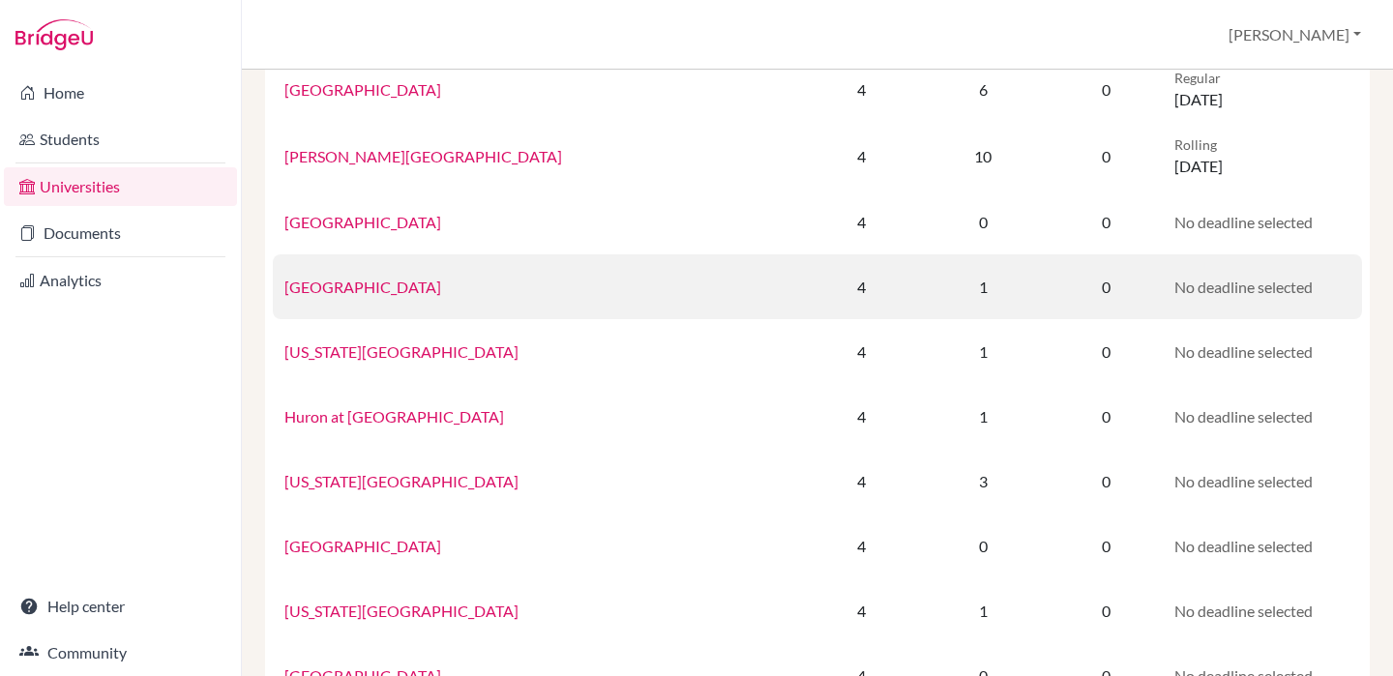
scroll to position [1161, 0]
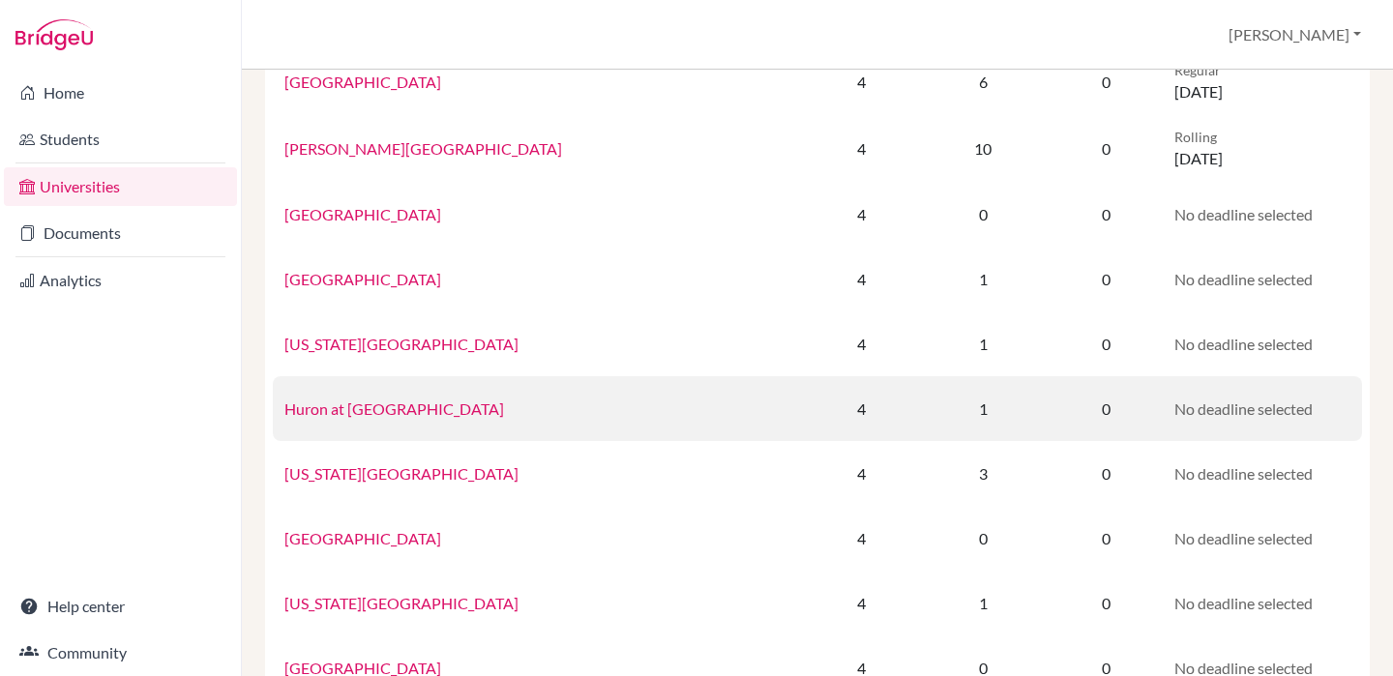
click at [387, 425] on td "Huron at Western University" at bounding box center [540, 408] width 534 height 65
click at [385, 411] on link "Huron at Western University" at bounding box center [394, 408] width 220 height 18
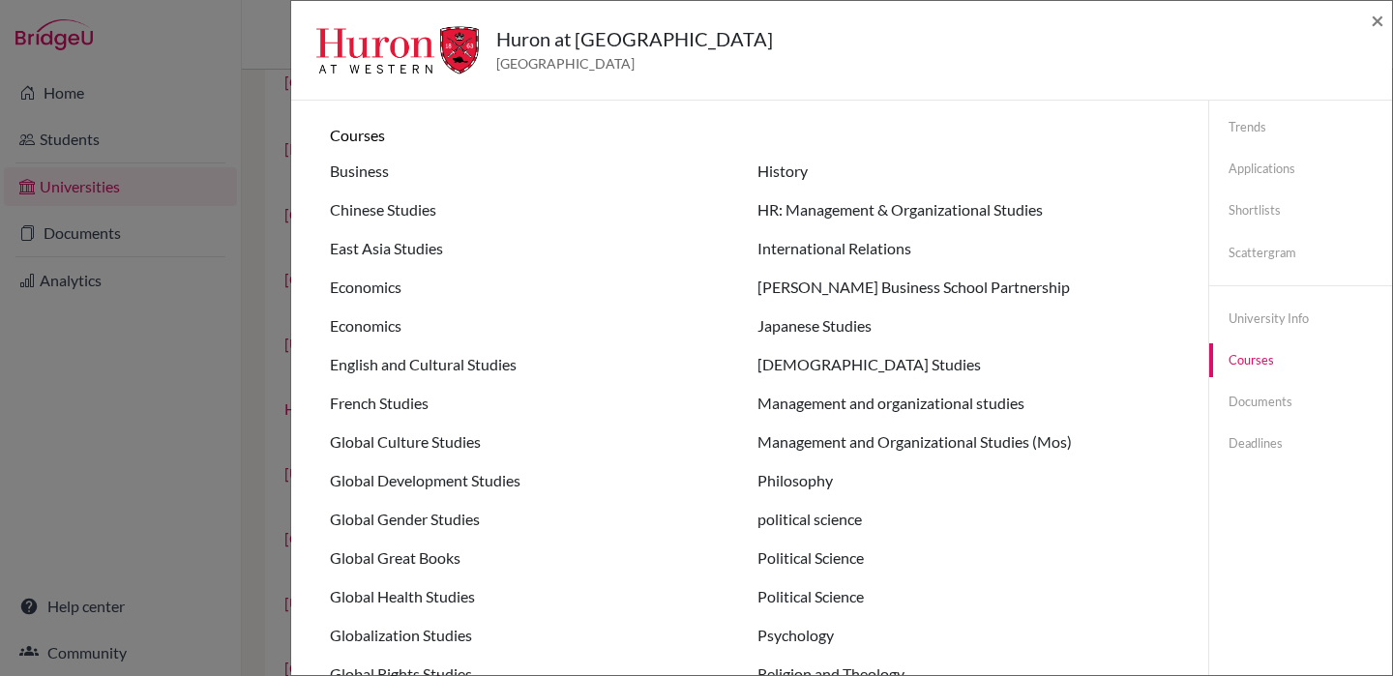
scroll to position [0, 0]
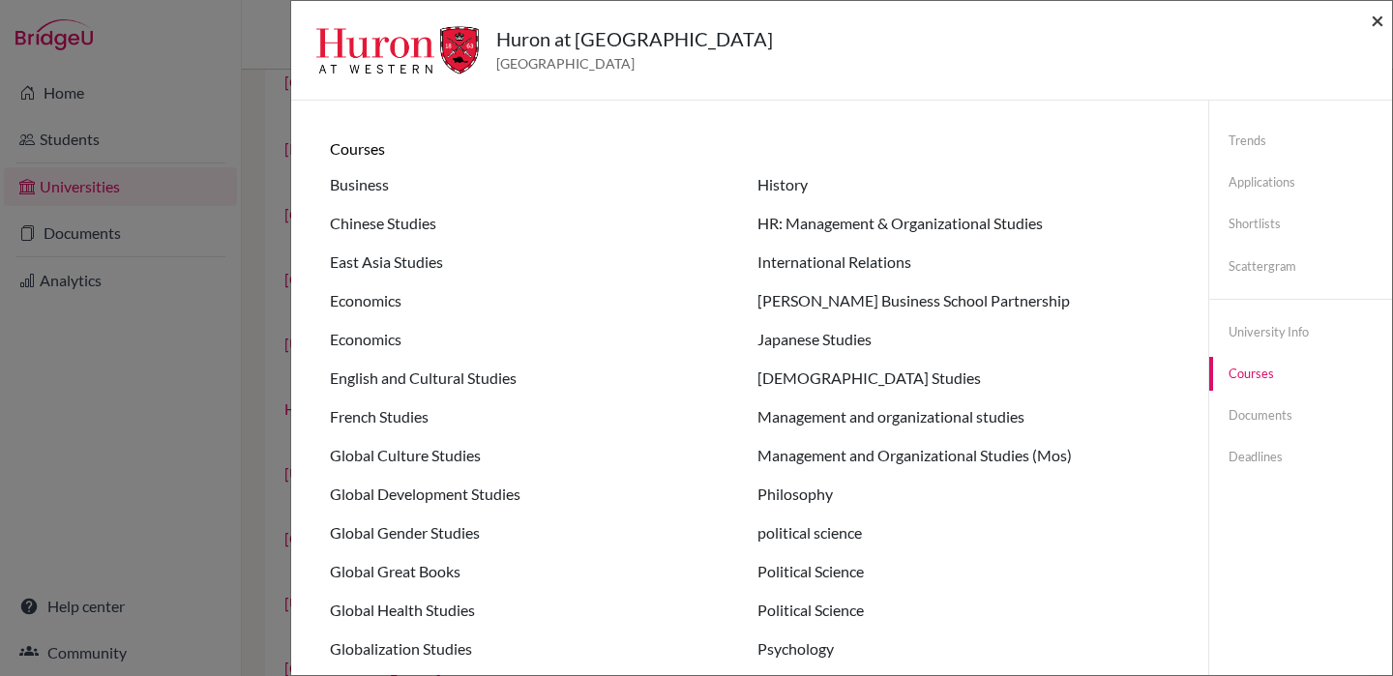
click at [1373, 22] on span "×" at bounding box center [1377, 20] width 14 height 28
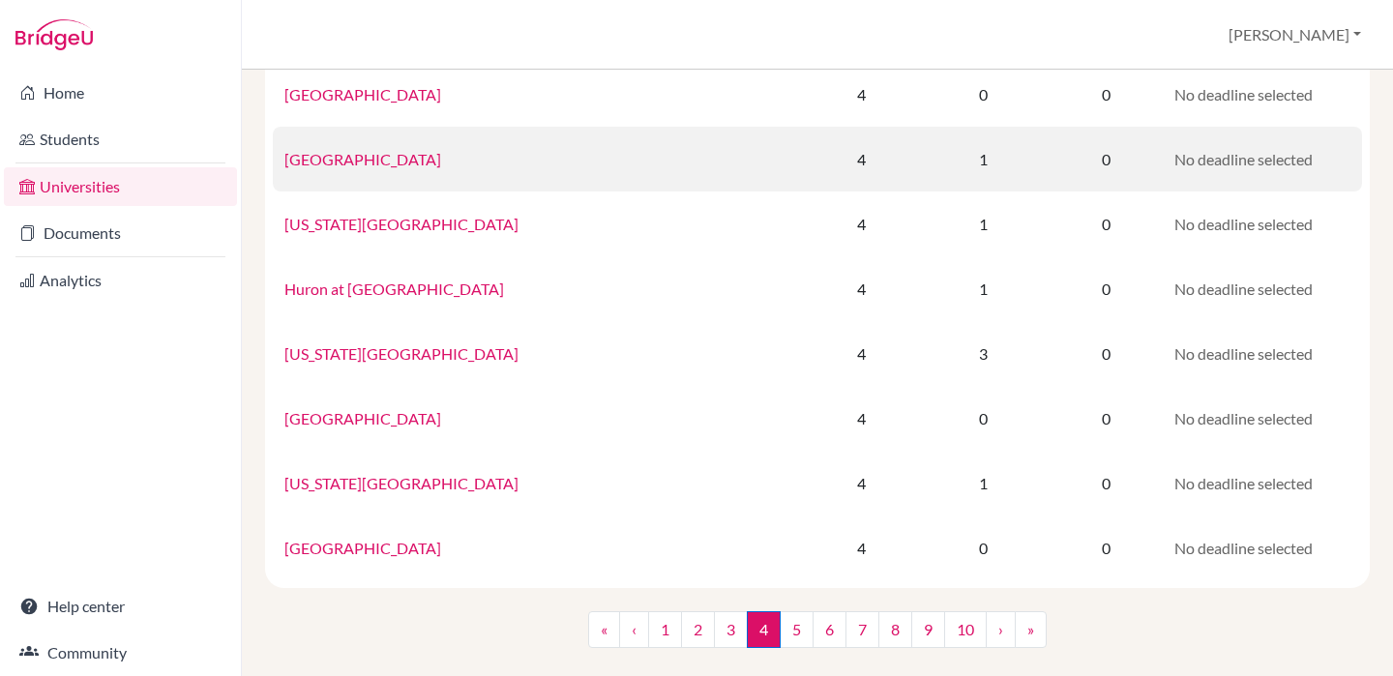
scroll to position [1292, 0]
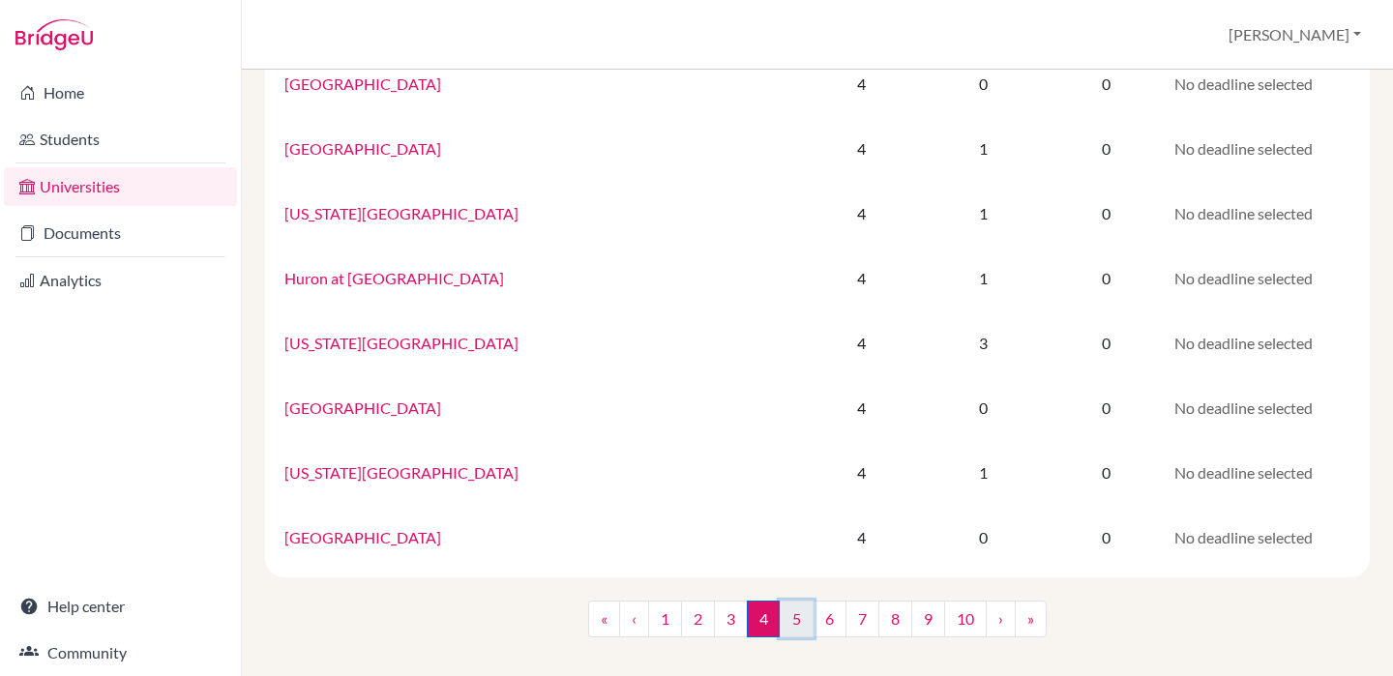
click at [808, 627] on link "5" at bounding box center [796, 619] width 34 height 37
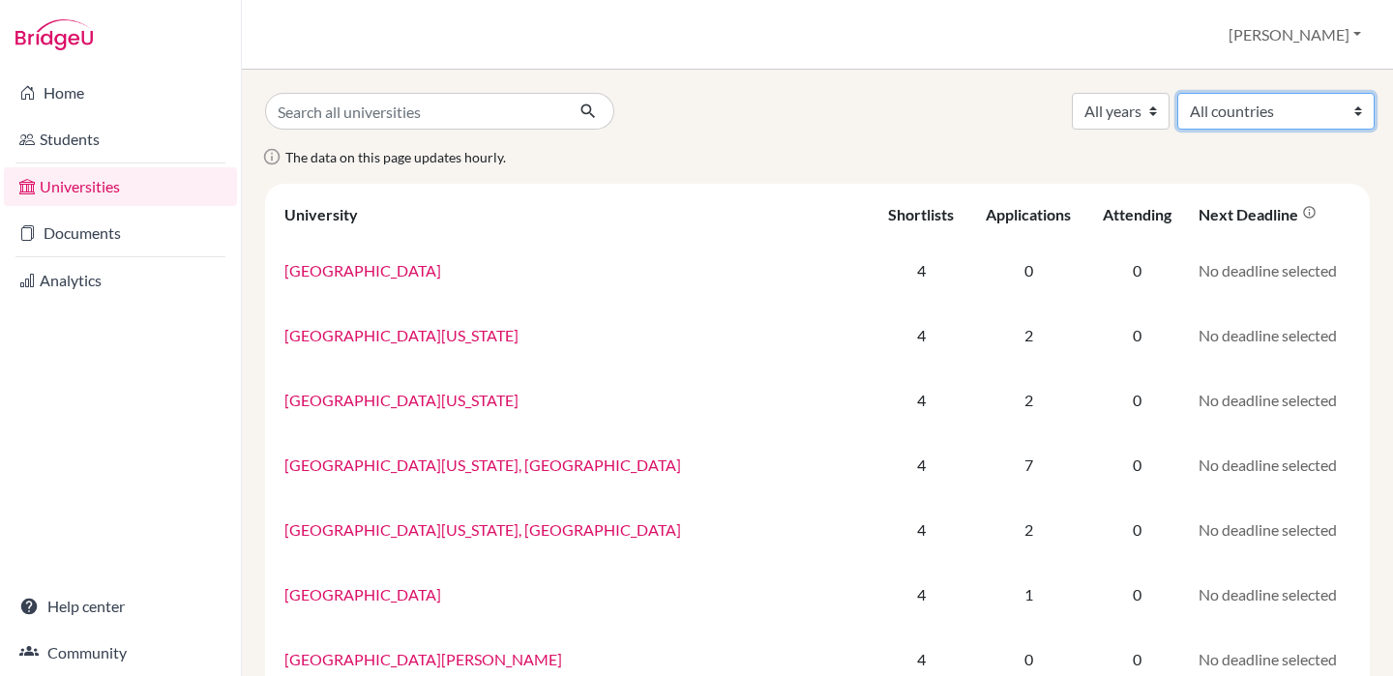
click at [1269, 110] on select "All countries Australia Austria Bulgaria Canada France Germany Ghana Grenada Hu…" at bounding box center [1275, 111] width 197 height 37
select select "39"
click at [1177, 93] on select "All countries Australia Austria Bulgaria Canada France Germany Ghana Grenada Hu…" at bounding box center [1275, 111] width 197 height 37
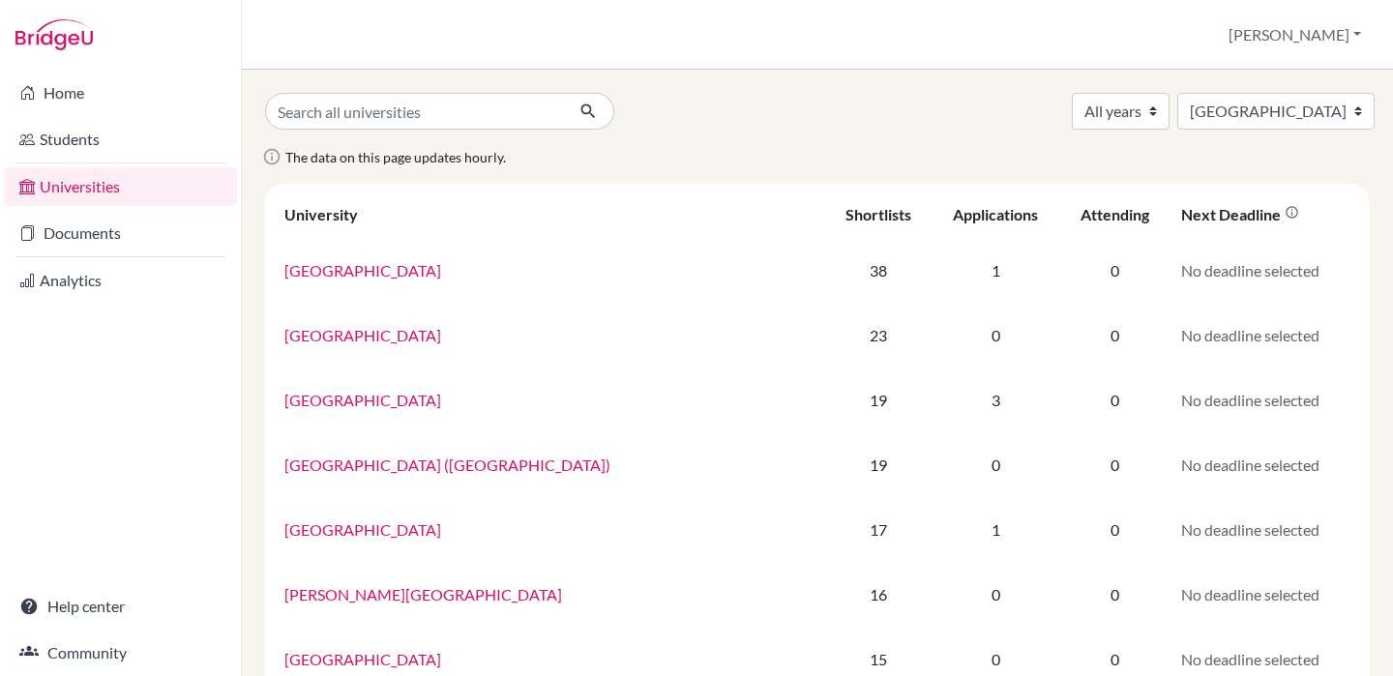
select select "39"
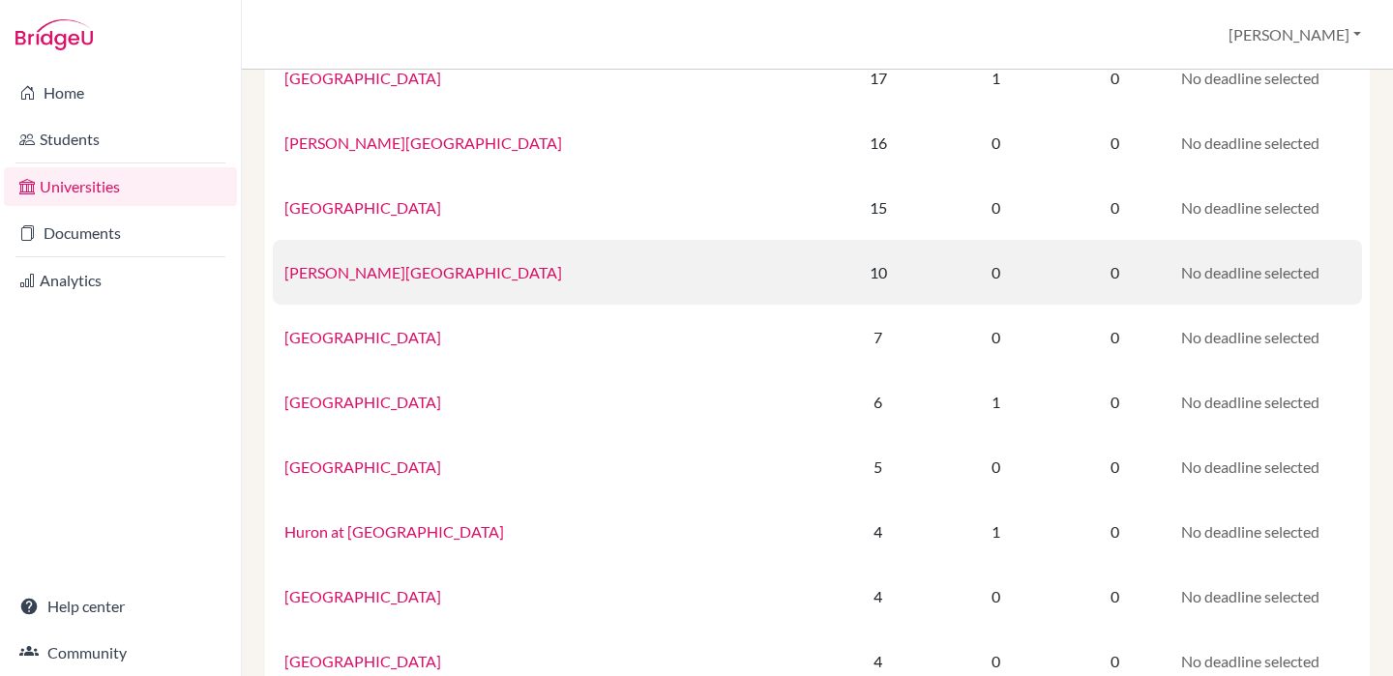
scroll to position [457, 0]
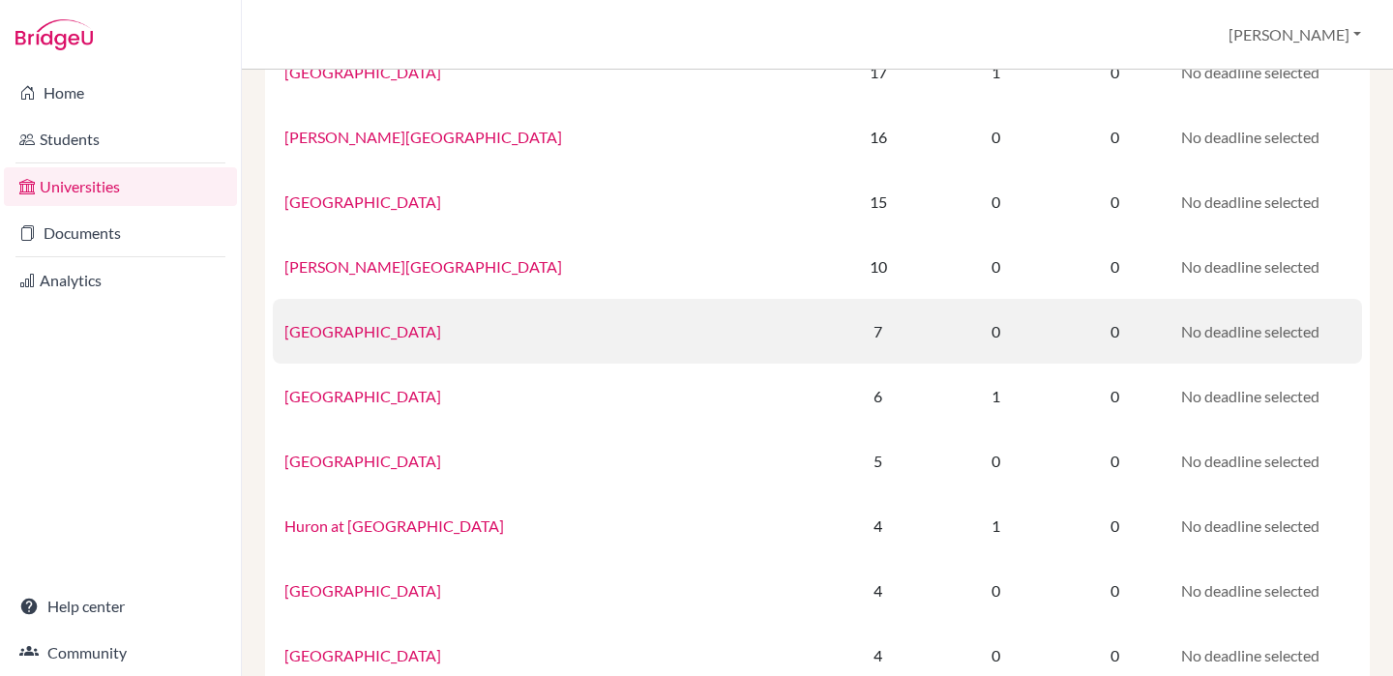
click at [382, 340] on td "[GEOGRAPHIC_DATA]" at bounding box center [549, 331] width 552 height 65
click at [370, 335] on link "[GEOGRAPHIC_DATA]" at bounding box center [362, 331] width 157 height 18
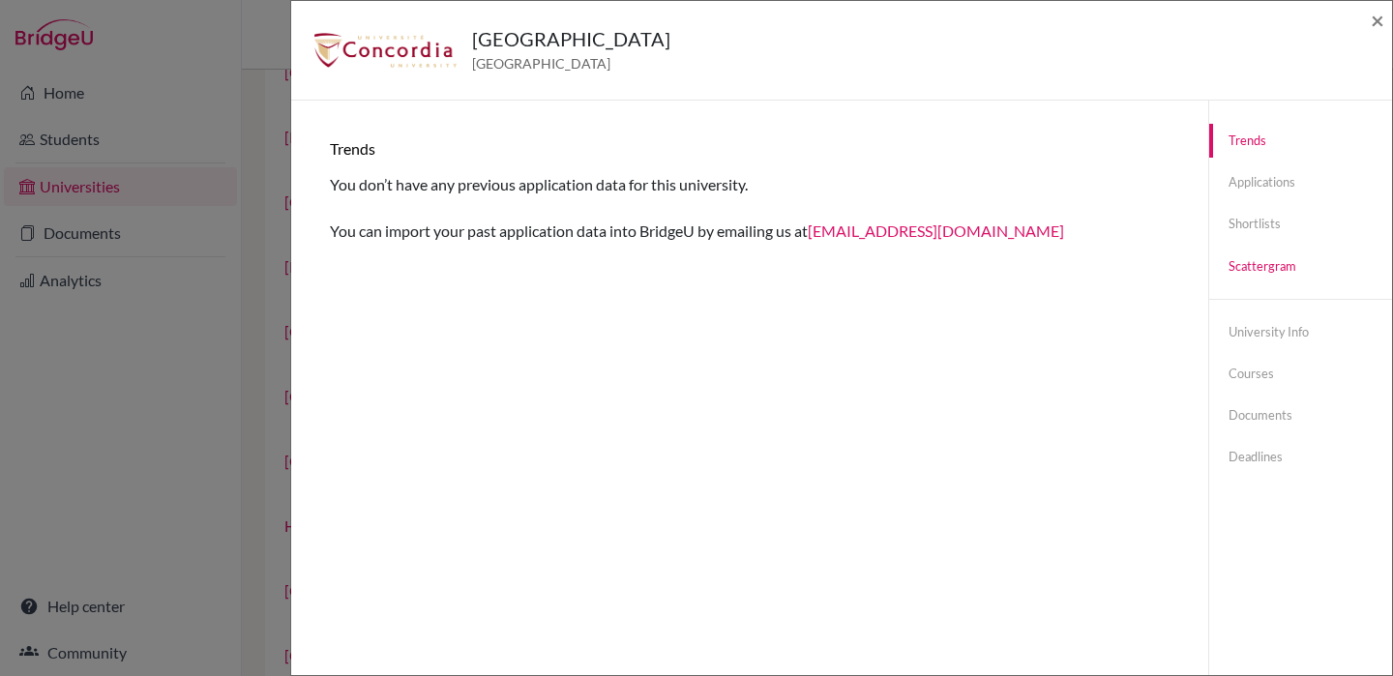
click at [1279, 270] on link "Scattergram" at bounding box center [1300, 266] width 183 height 34
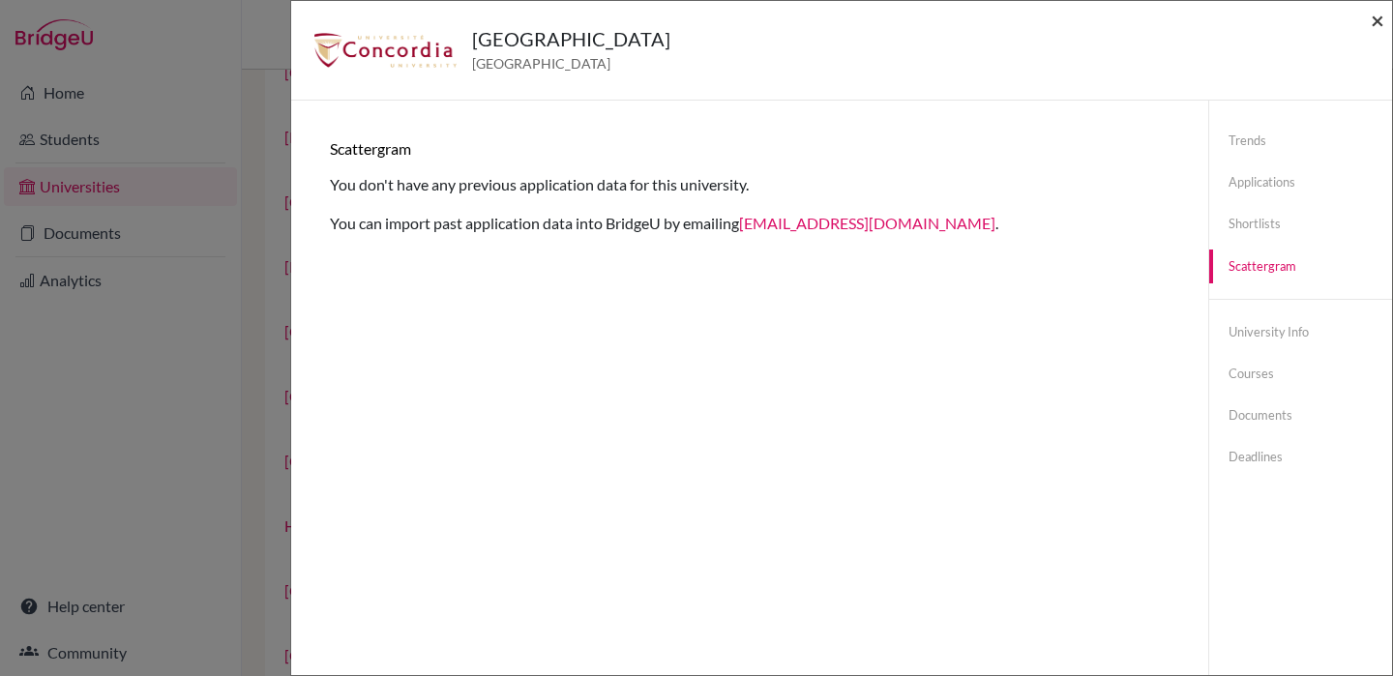
click at [1373, 17] on span "×" at bounding box center [1377, 20] width 14 height 28
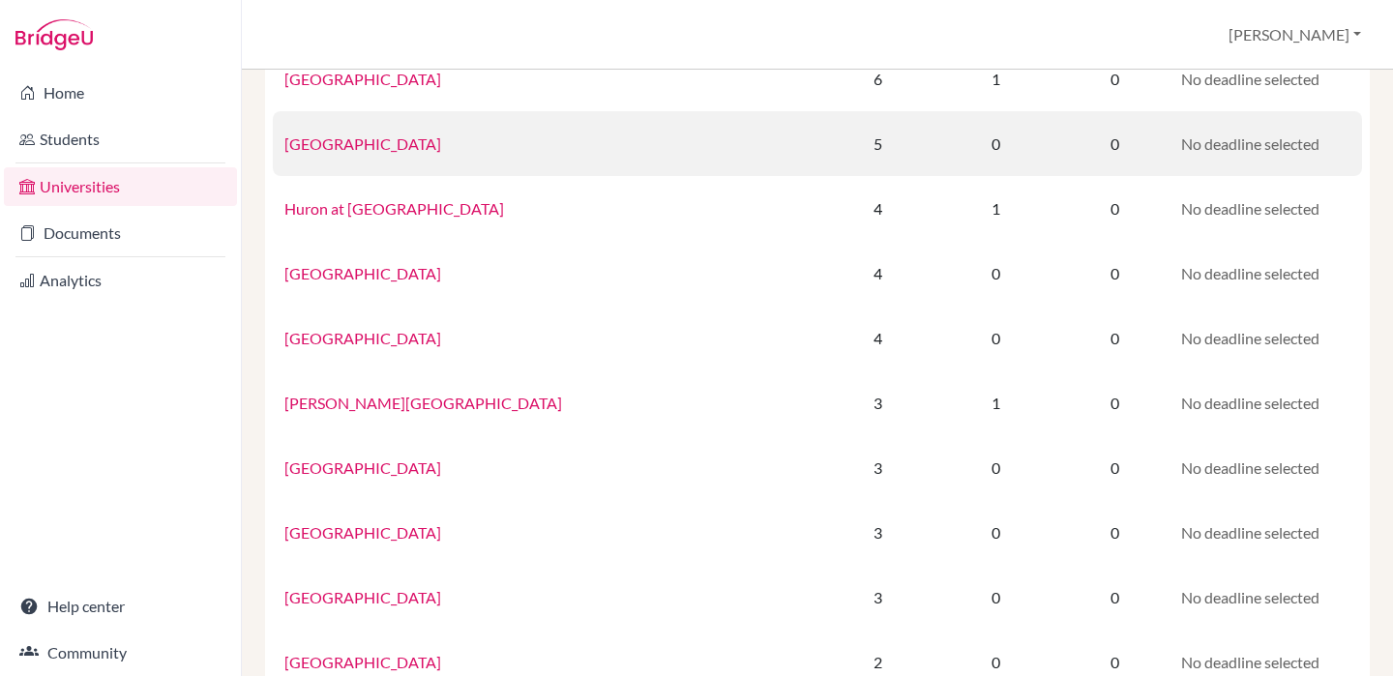
scroll to position [778, 0]
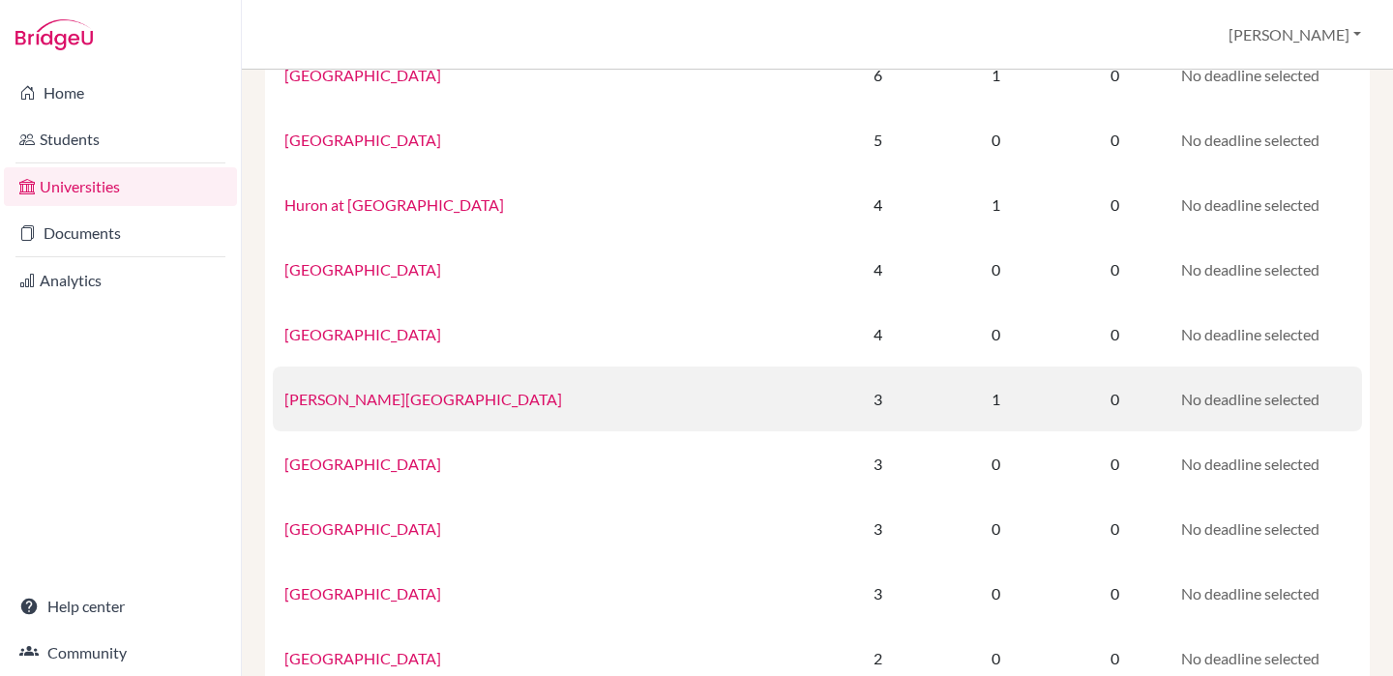
click at [337, 404] on link "Brock University" at bounding box center [423, 399] width 278 height 18
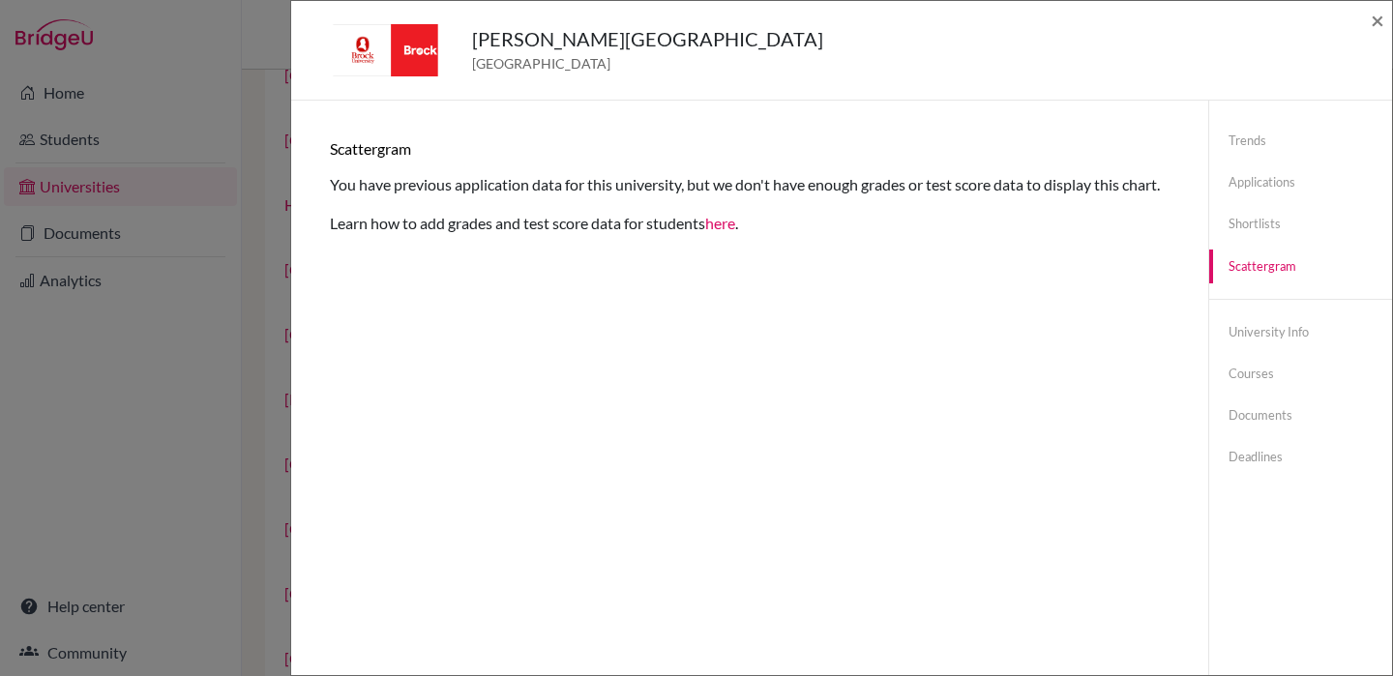
click at [139, 159] on div "Brock University Canada × Trends shortlists applications done offers close unsu…" at bounding box center [696, 338] width 1393 height 676
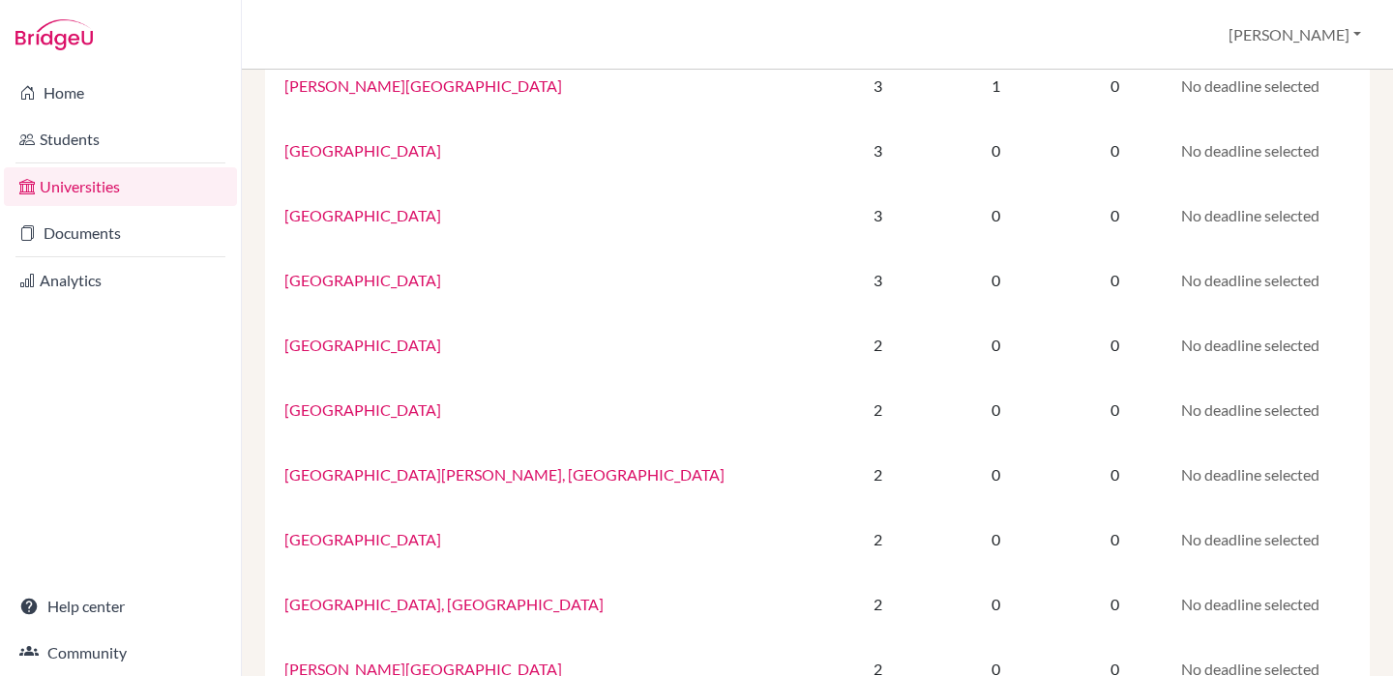
scroll to position [1288, 0]
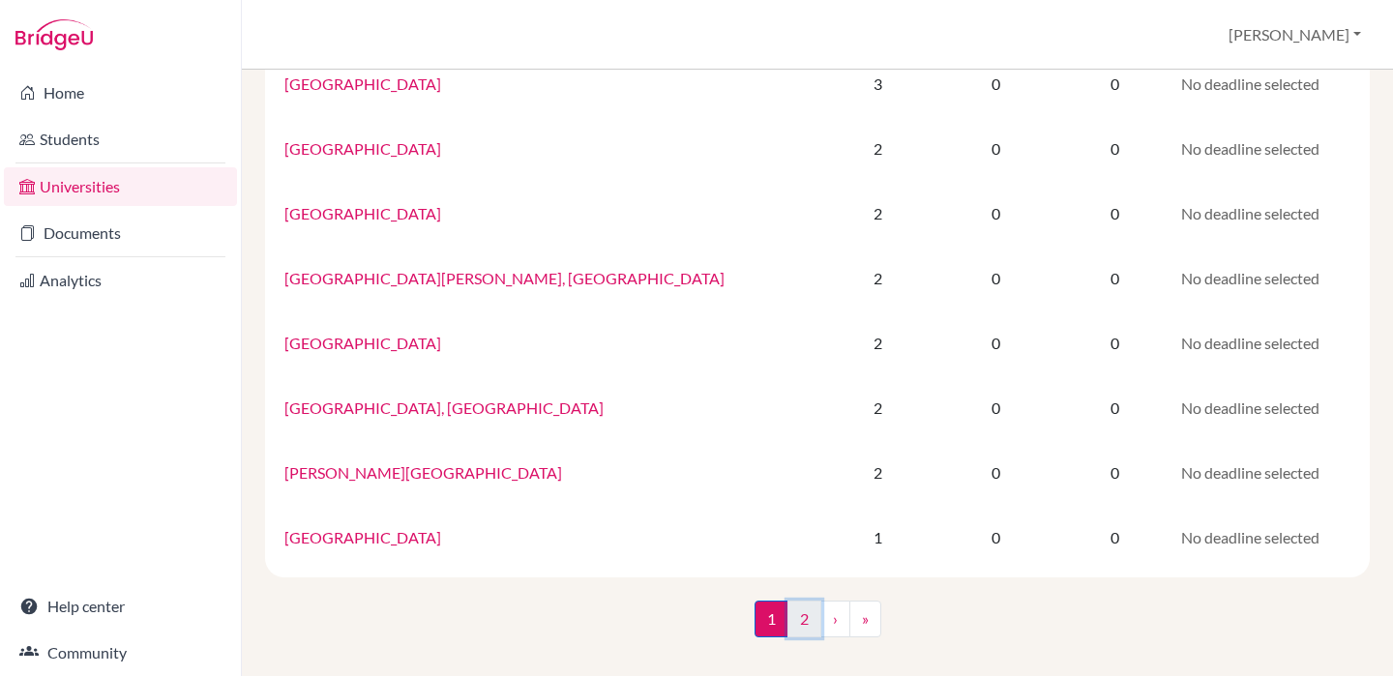
click at [799, 620] on link "2" at bounding box center [804, 619] width 34 height 37
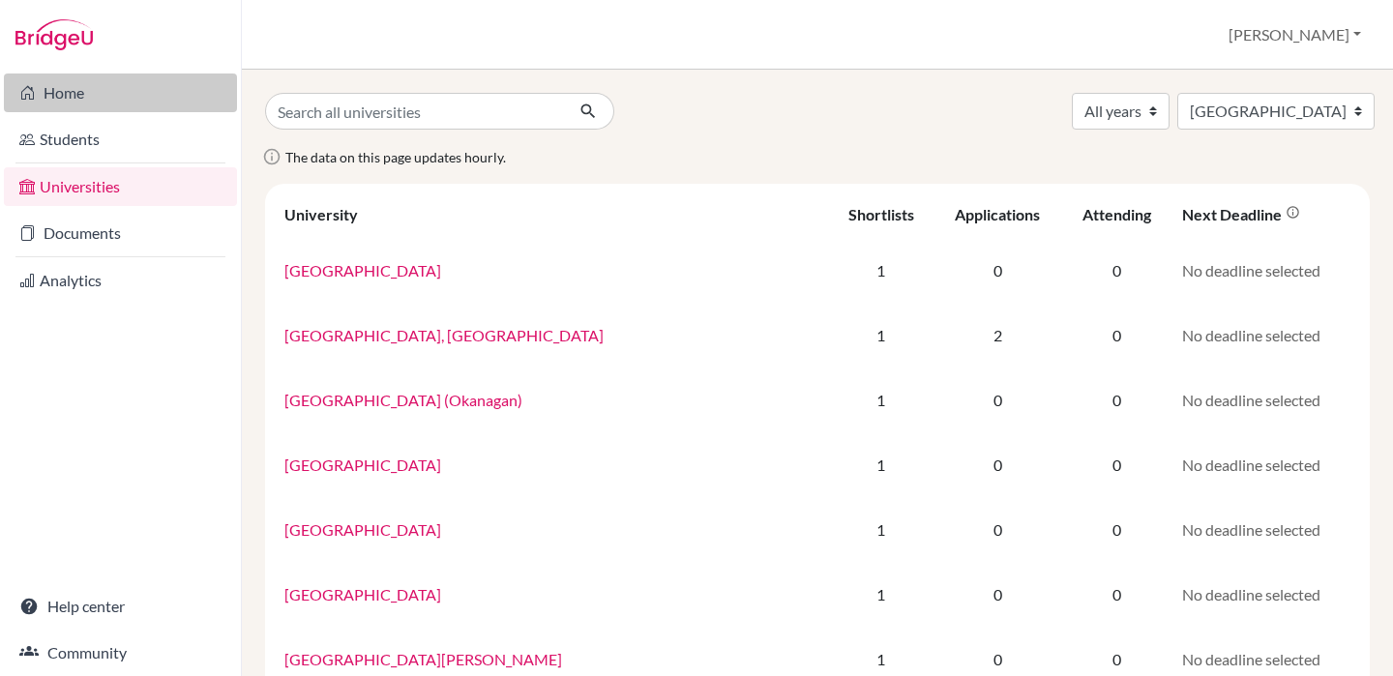
click at [62, 83] on link "Home" at bounding box center [120, 92] width 233 height 39
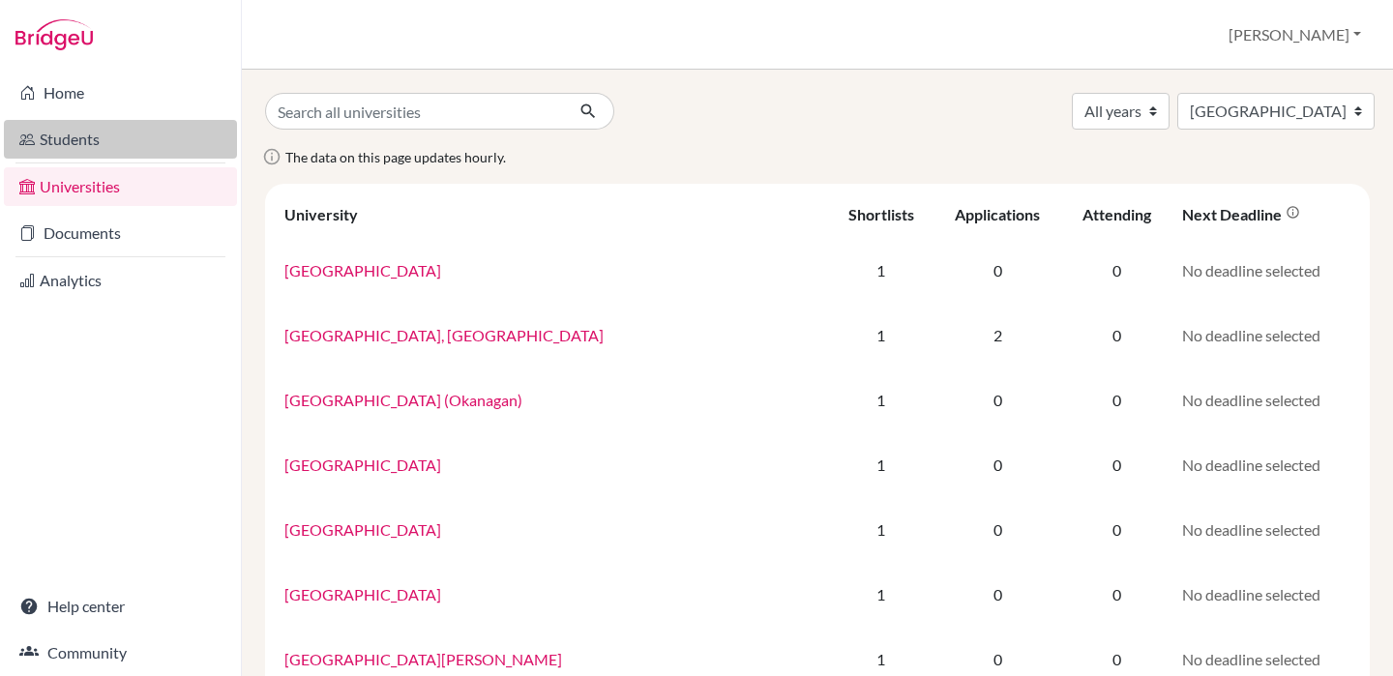
click at [121, 132] on link "Students" at bounding box center [120, 139] width 233 height 39
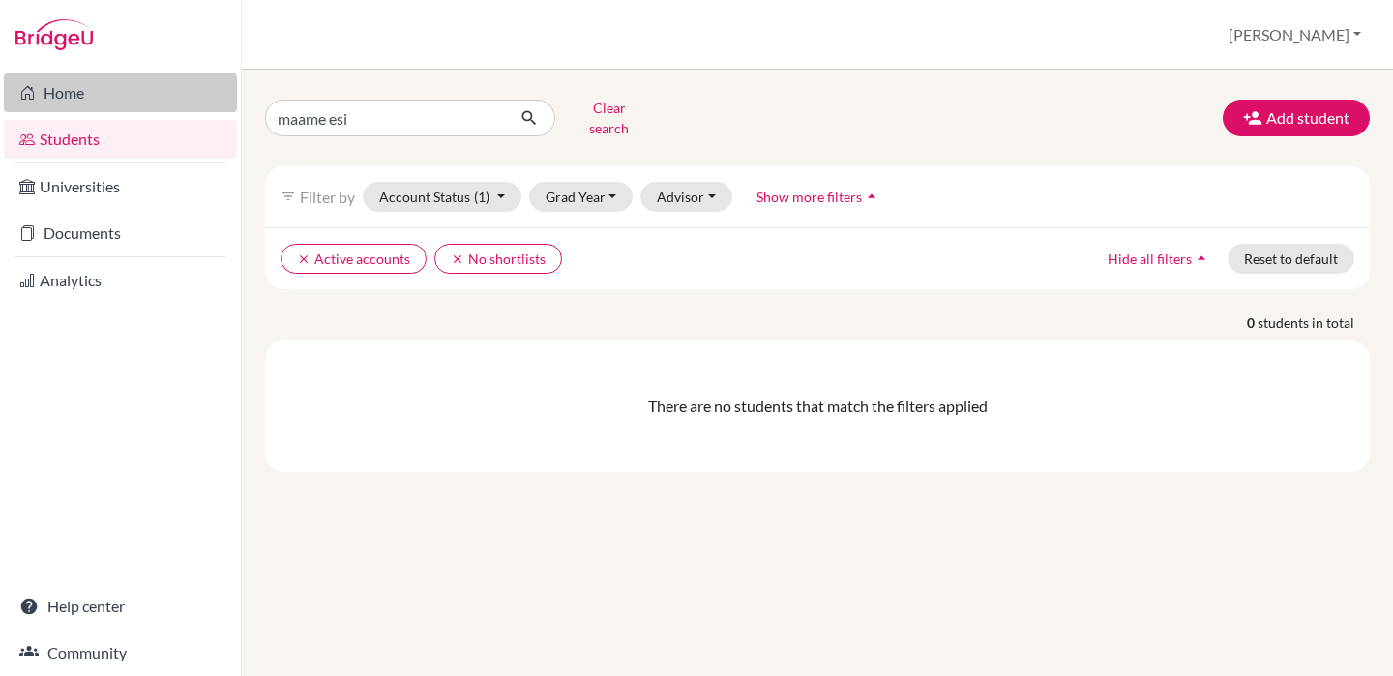
click at [137, 94] on link "Home" at bounding box center [120, 92] width 233 height 39
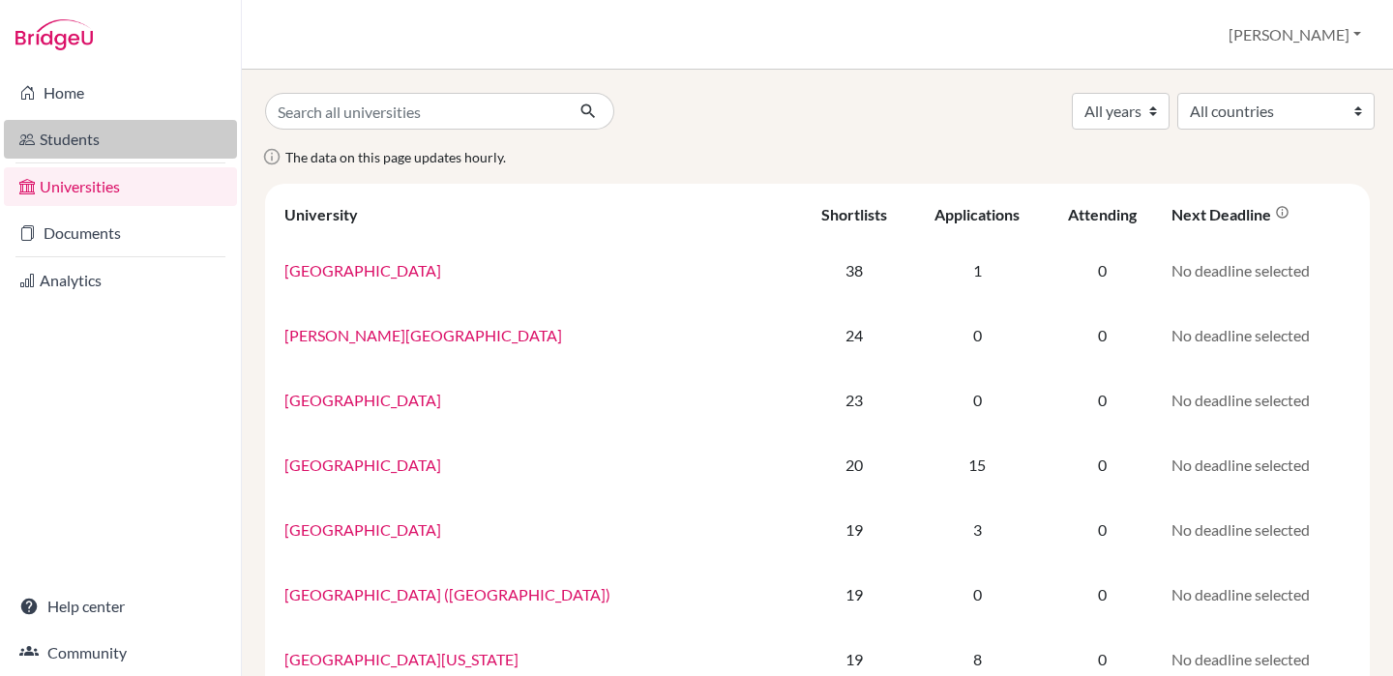
click at [82, 138] on link "Students" at bounding box center [120, 139] width 233 height 39
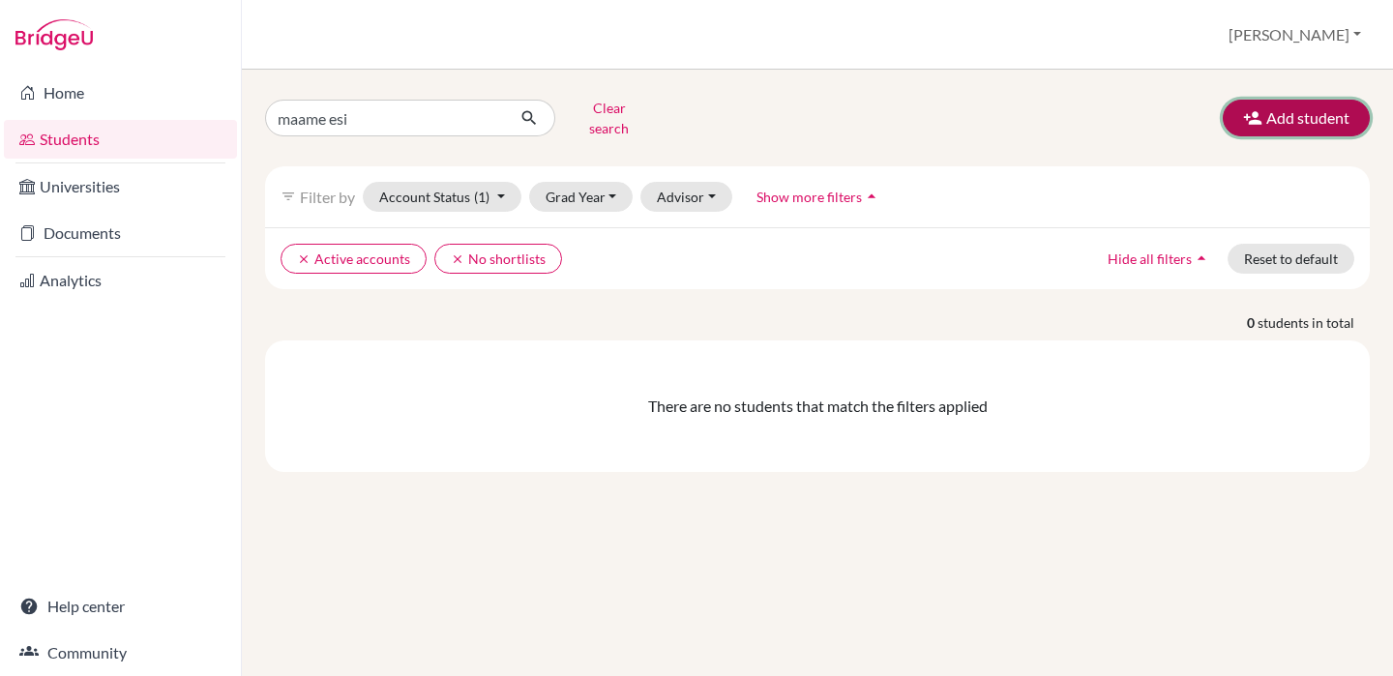
click at [1258, 113] on icon "button" at bounding box center [1252, 117] width 19 height 19
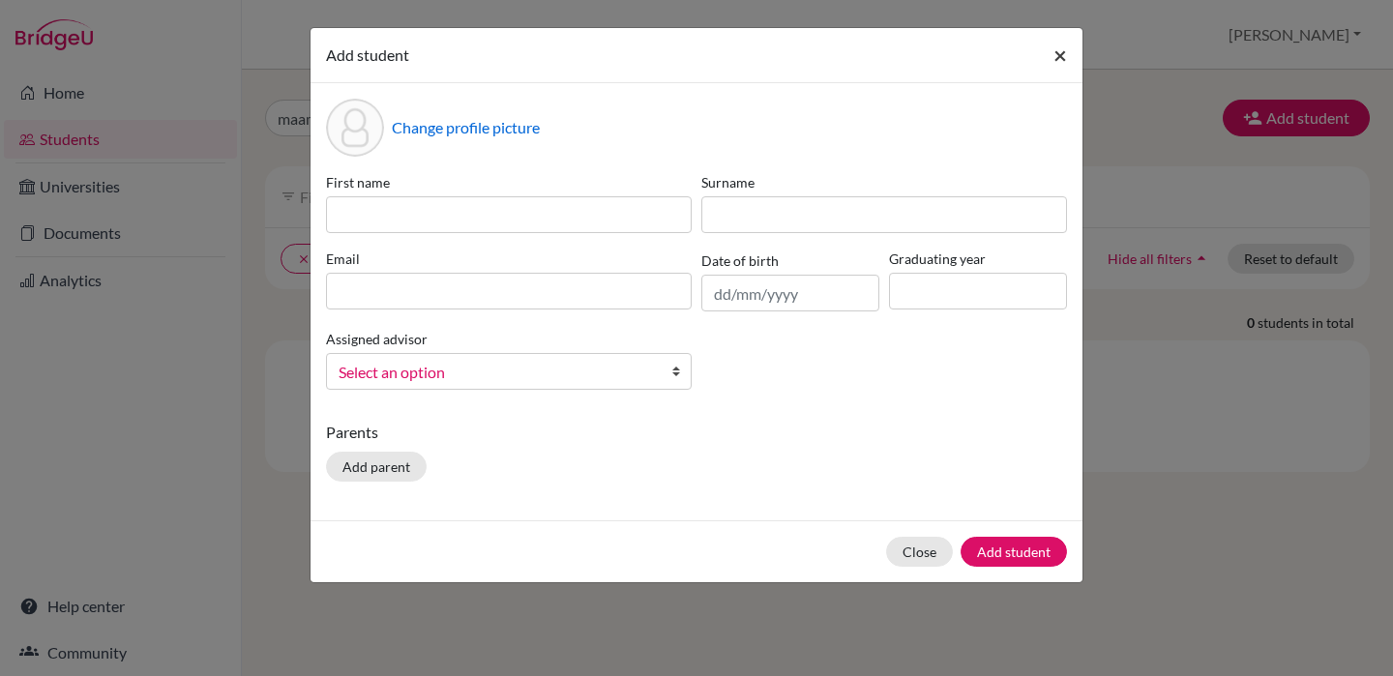
click at [1066, 62] on span "×" at bounding box center [1060, 55] width 14 height 28
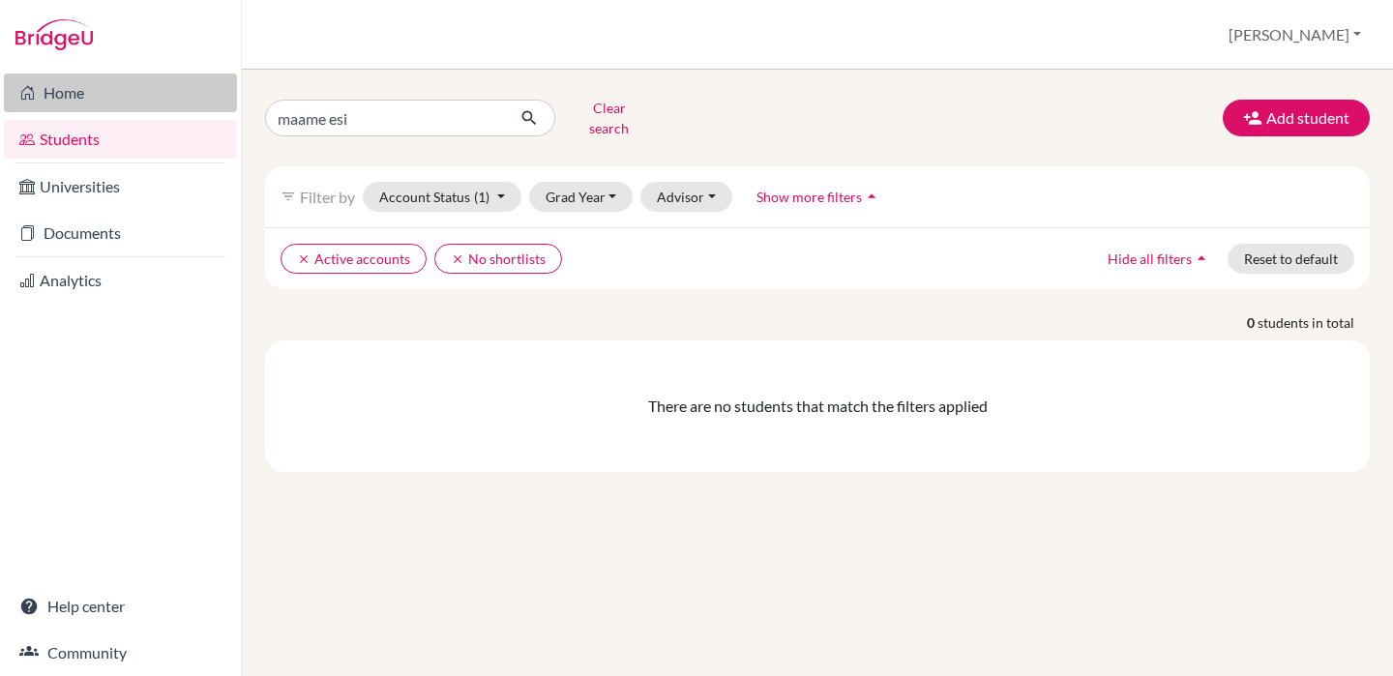
click at [105, 94] on link "Home" at bounding box center [120, 92] width 233 height 39
